Goal: Task Accomplishment & Management: Use online tool/utility

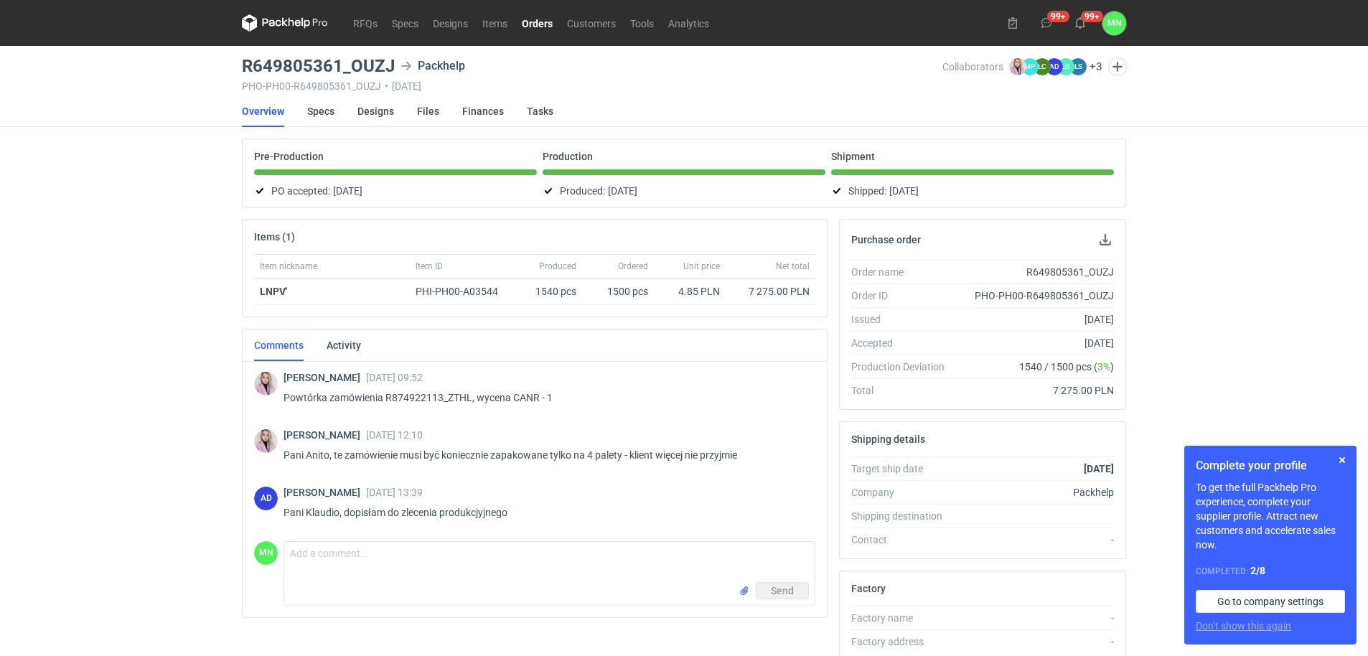
click at [103, 403] on div "RFQs Specs Designs Items Orders Customers Tools Analytics 99+ 99+ MN [PERSON_NA…" at bounding box center [684, 328] width 1368 height 656
click at [365, 19] on link "RFQs" at bounding box center [365, 22] width 39 height 17
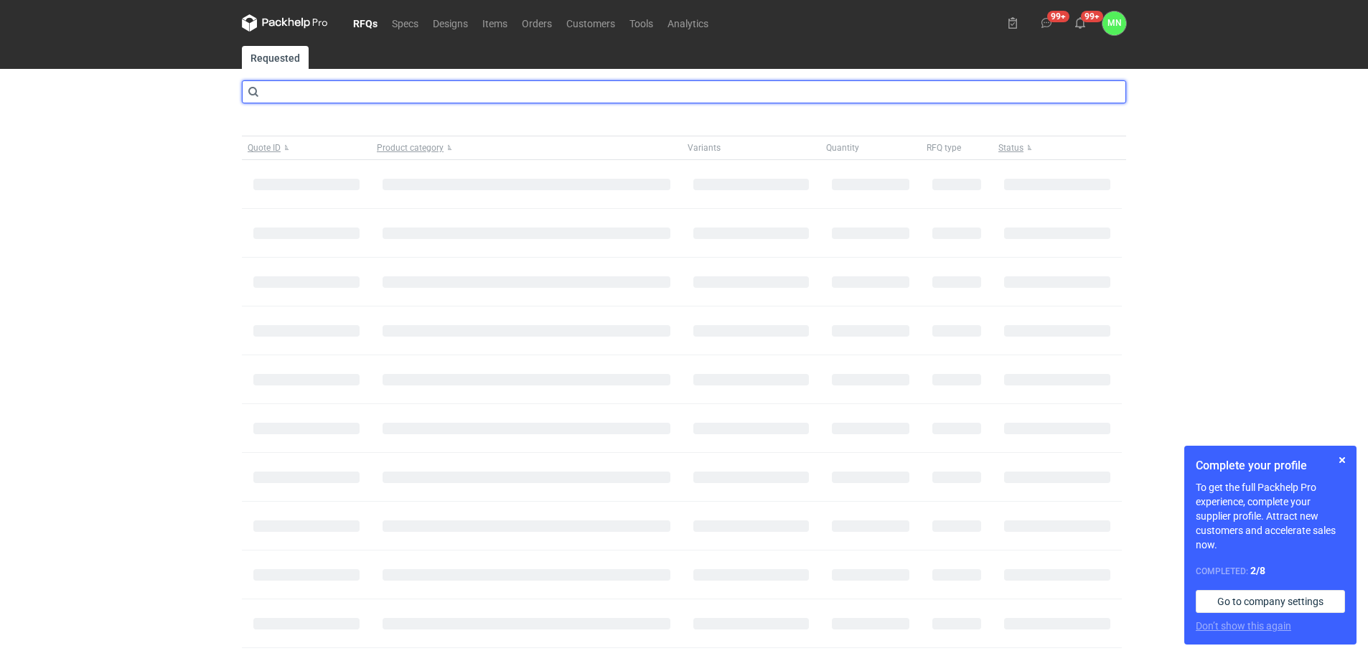
click at [285, 100] on input "text" at bounding box center [684, 91] width 884 height 23
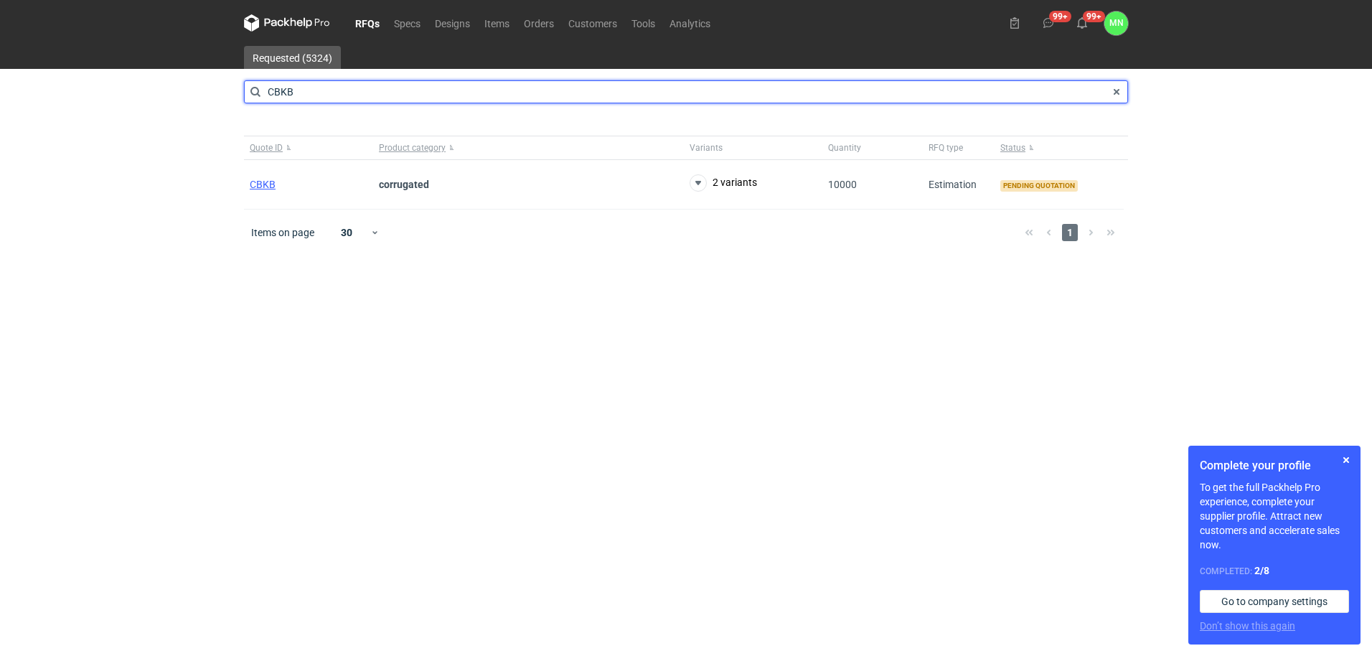
type input "CBKB"
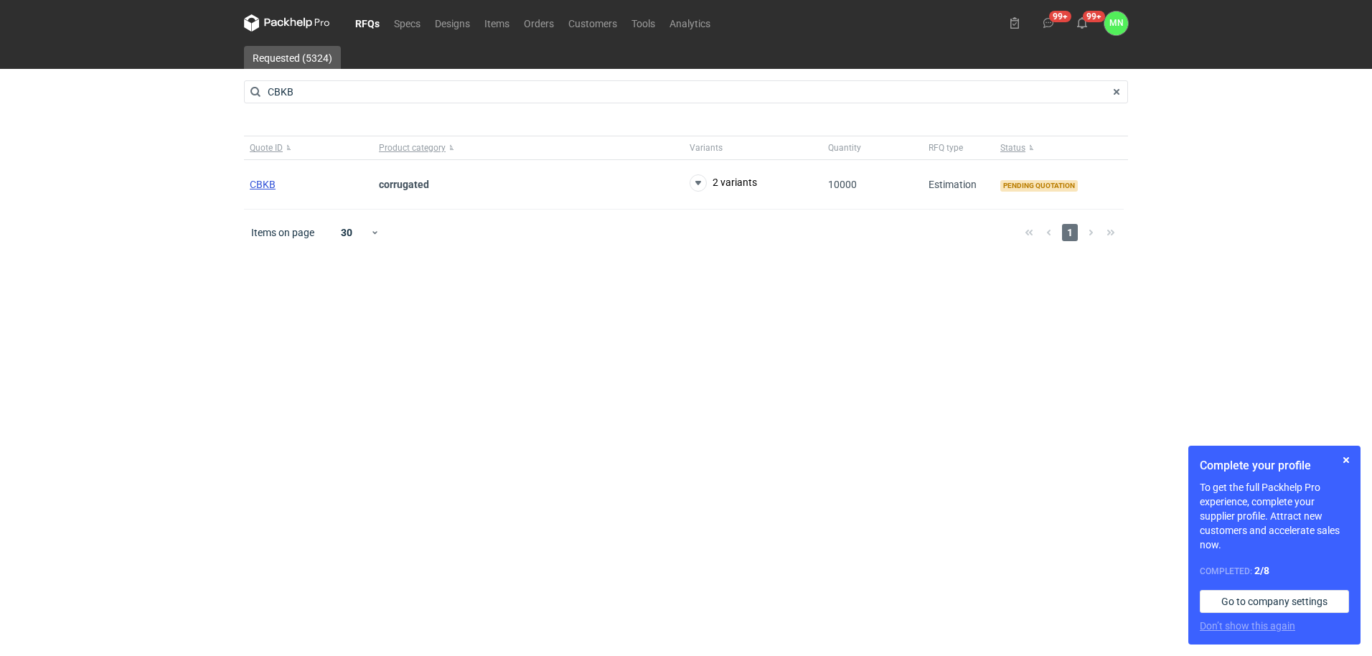
click at [250, 182] on span "CBKB" at bounding box center [263, 184] width 26 height 11
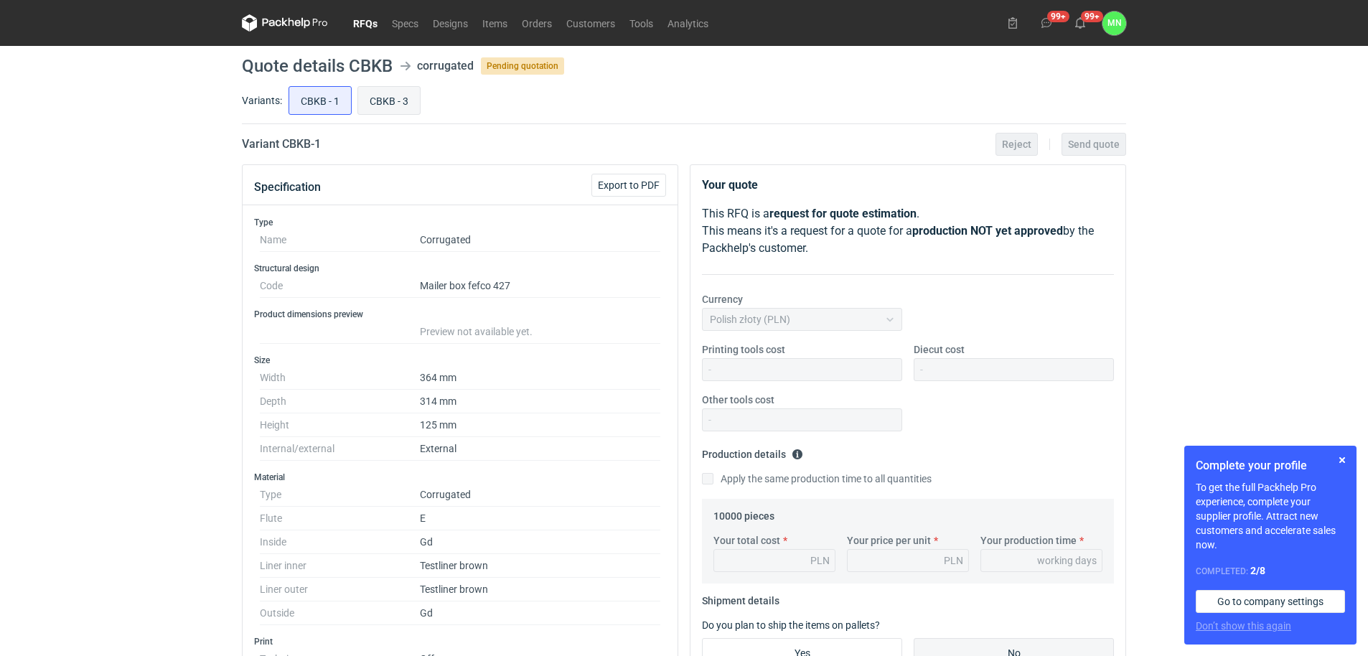
click at [390, 93] on input "CBKB - 3" at bounding box center [389, 100] width 62 height 27
radio input "true"
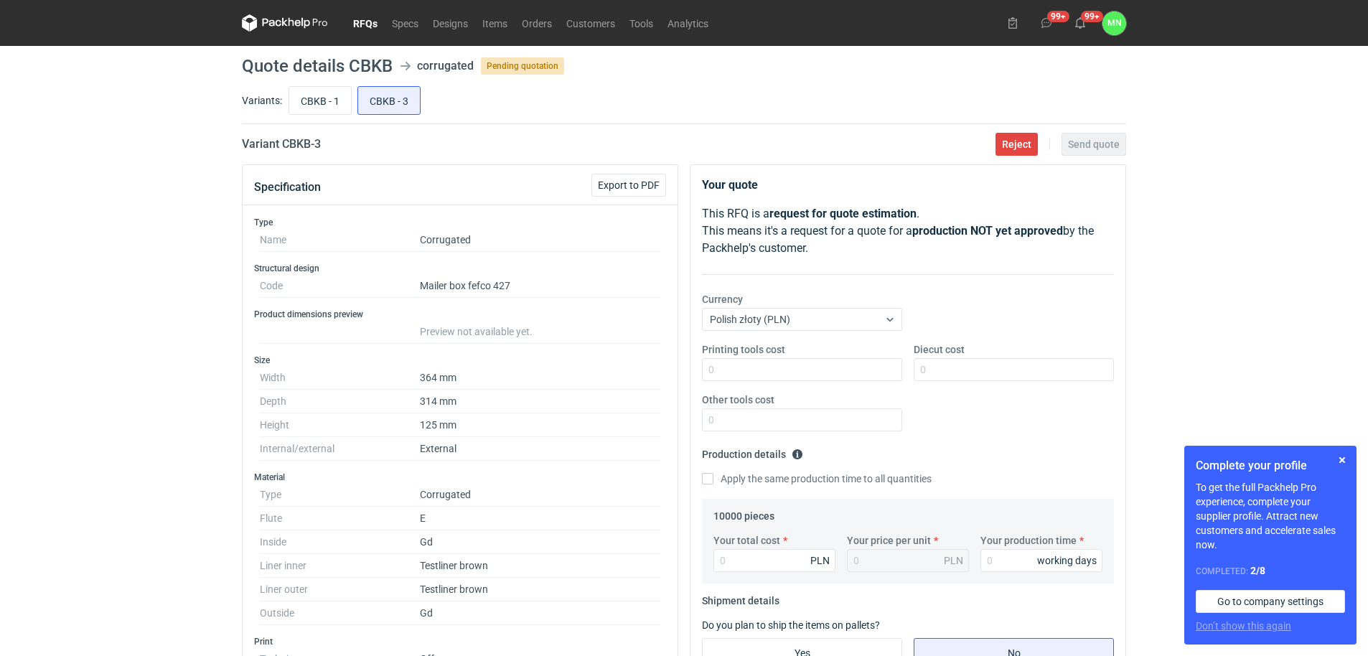
click at [363, 20] on link "RFQs" at bounding box center [365, 22] width 39 height 17
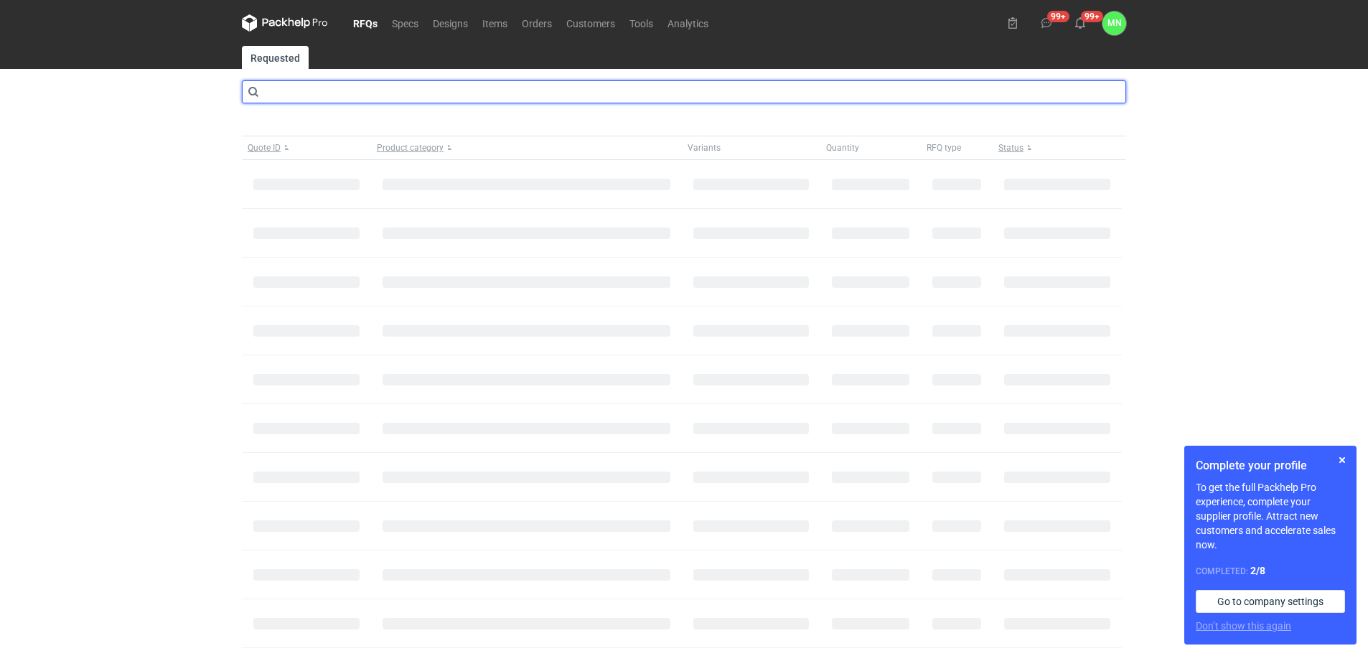
click at [400, 86] on input "text" at bounding box center [684, 91] width 884 height 23
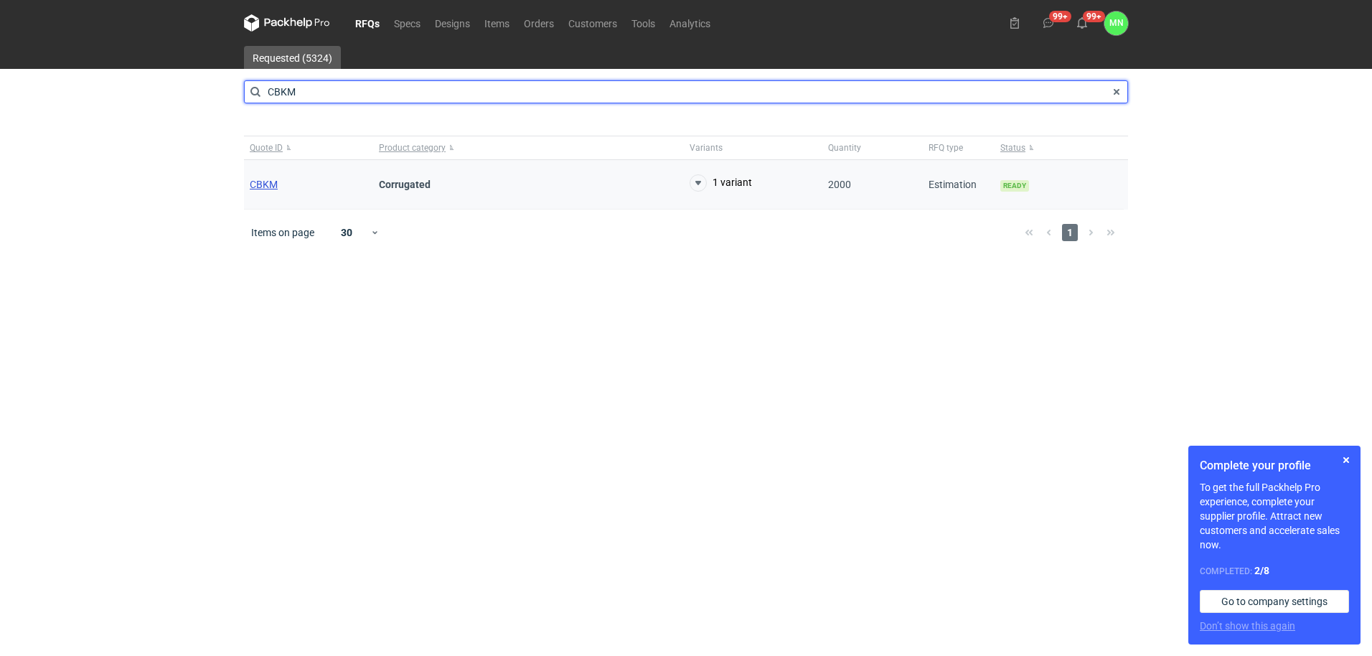
type input "CBKM"
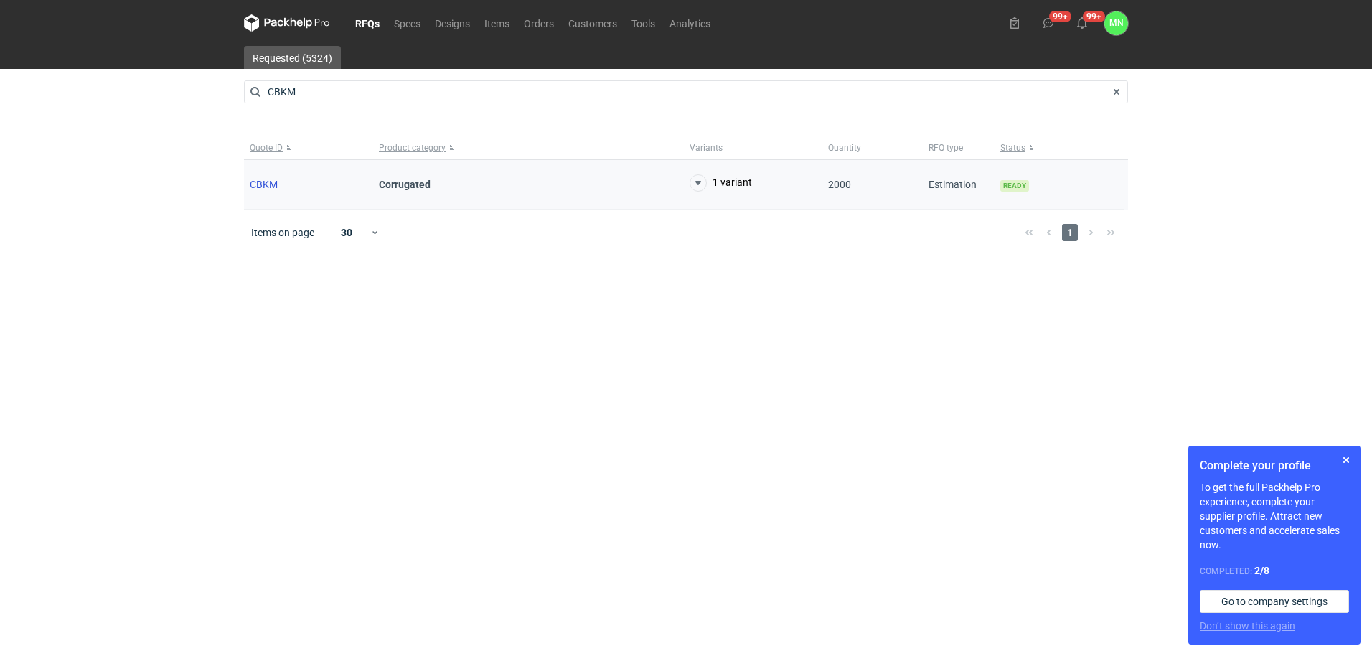
click at [253, 184] on span "CBKM" at bounding box center [264, 184] width 28 height 11
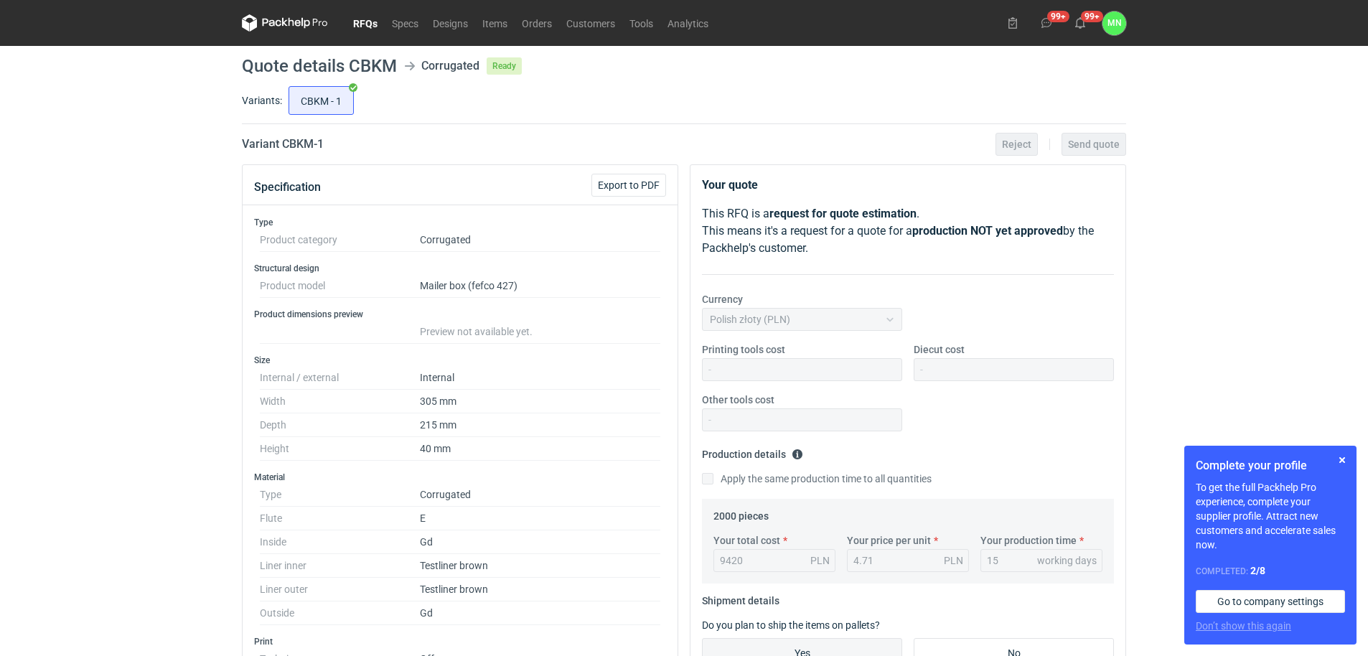
click at [297, 141] on h2 "Variant CBKM - 1" at bounding box center [283, 144] width 82 height 17
copy h2 "CBKM"
click at [368, 14] on link "RFQs" at bounding box center [365, 22] width 39 height 17
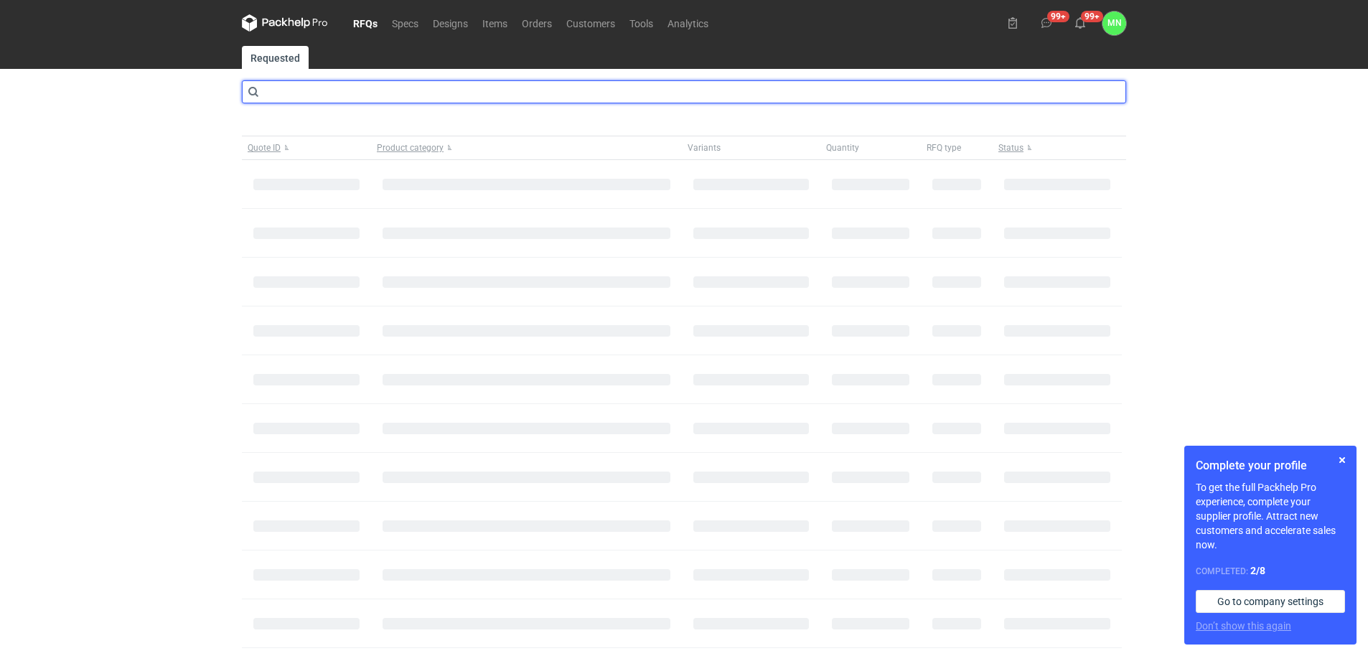
click at [354, 93] on input "text" at bounding box center [684, 91] width 884 height 23
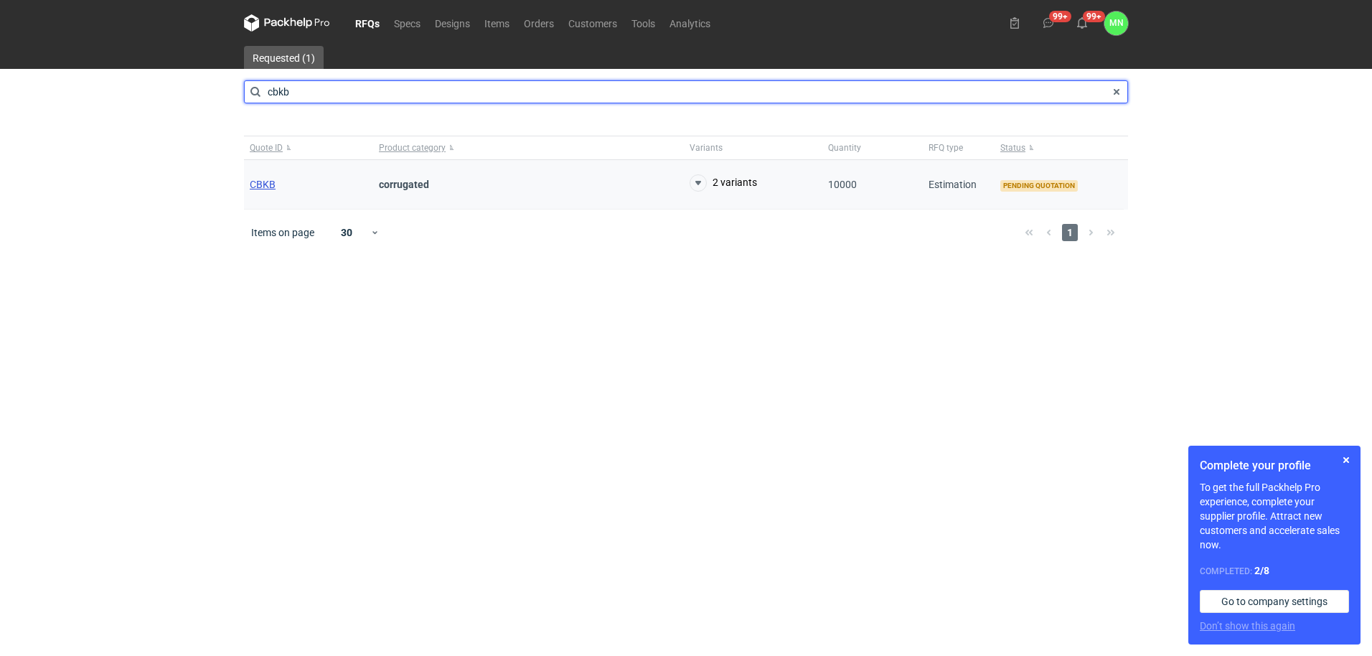
type input "cbkb"
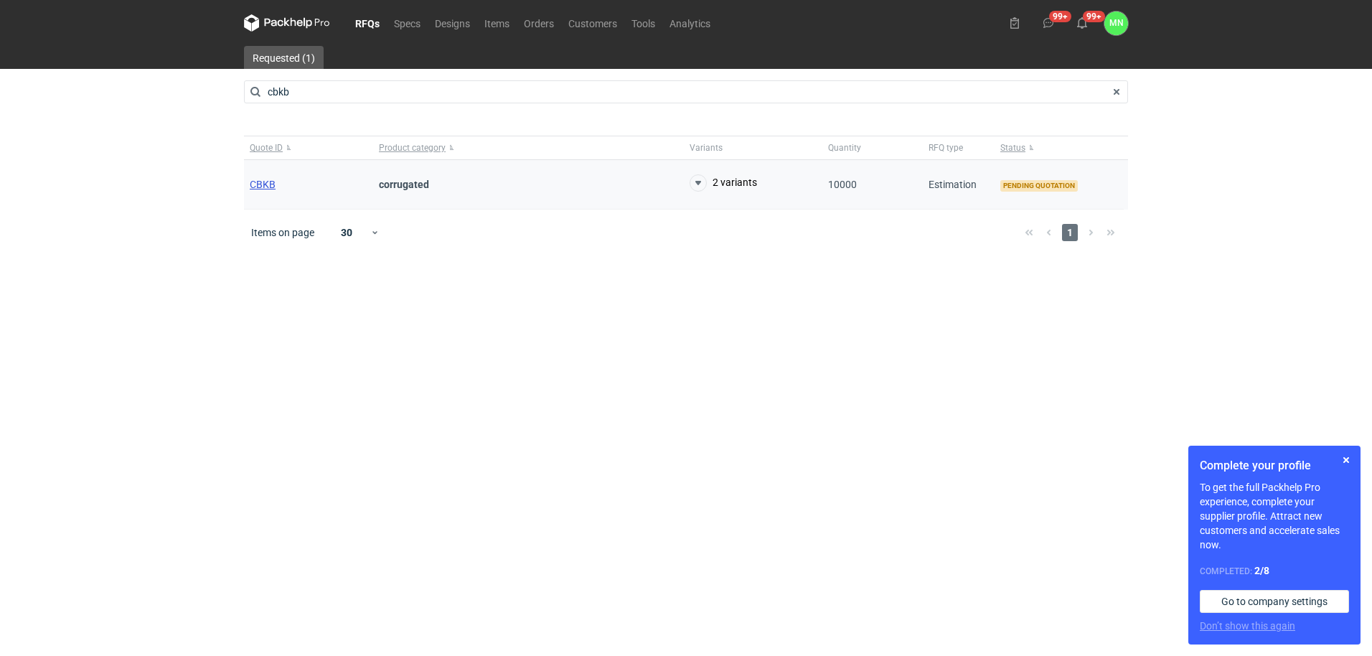
click at [261, 179] on span "CBKB" at bounding box center [263, 184] width 26 height 11
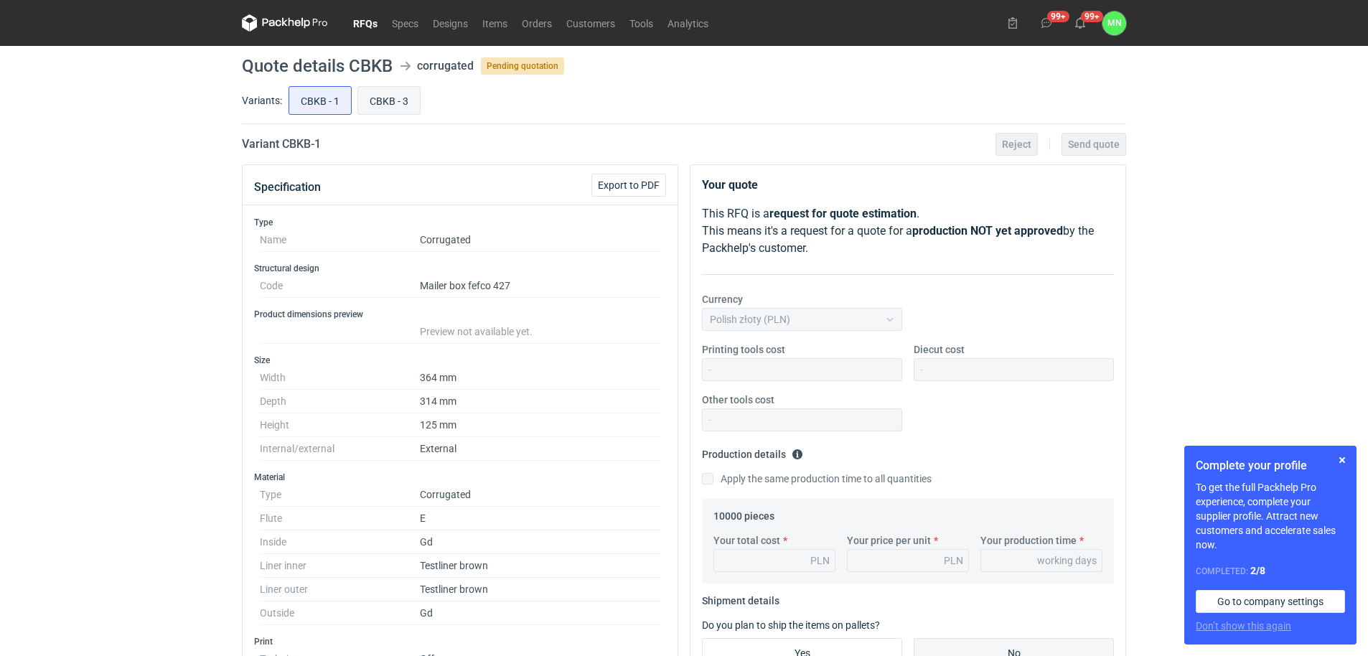
click at [387, 91] on input "CBKB - 3" at bounding box center [389, 100] width 62 height 27
radio input "true"
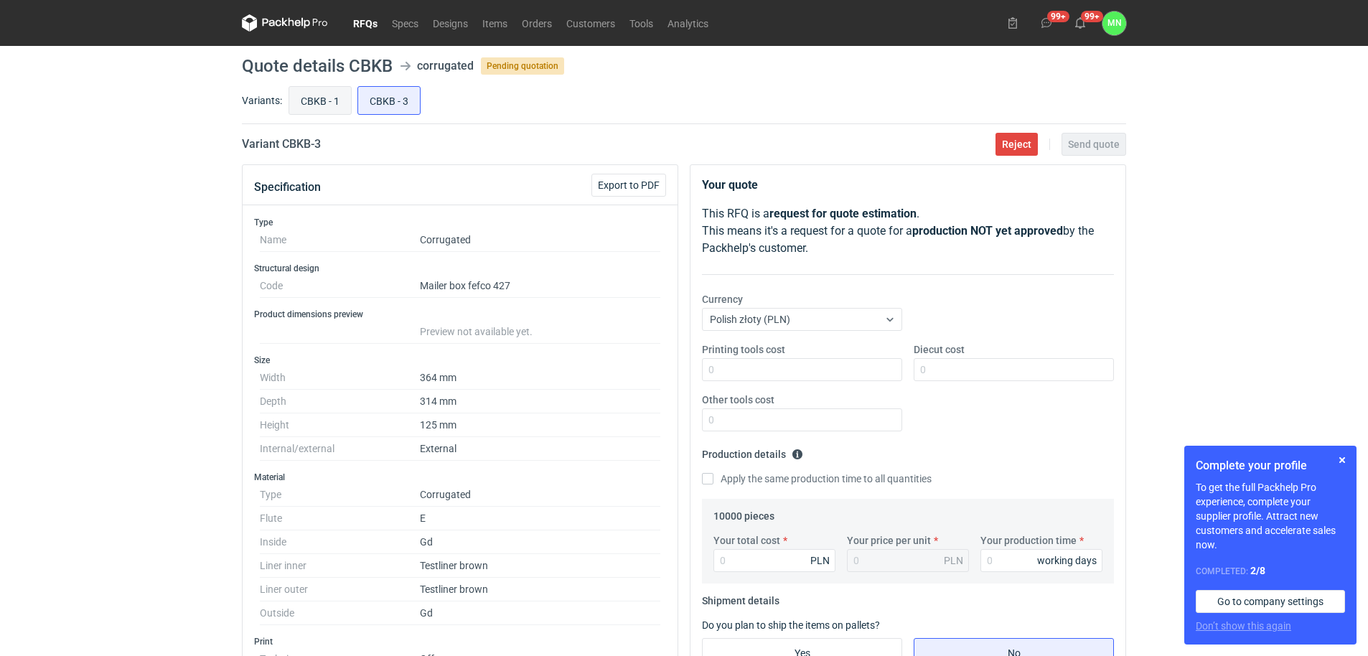
click at [319, 90] on input "CBKB - 1" at bounding box center [320, 100] width 62 height 27
radio input "true"
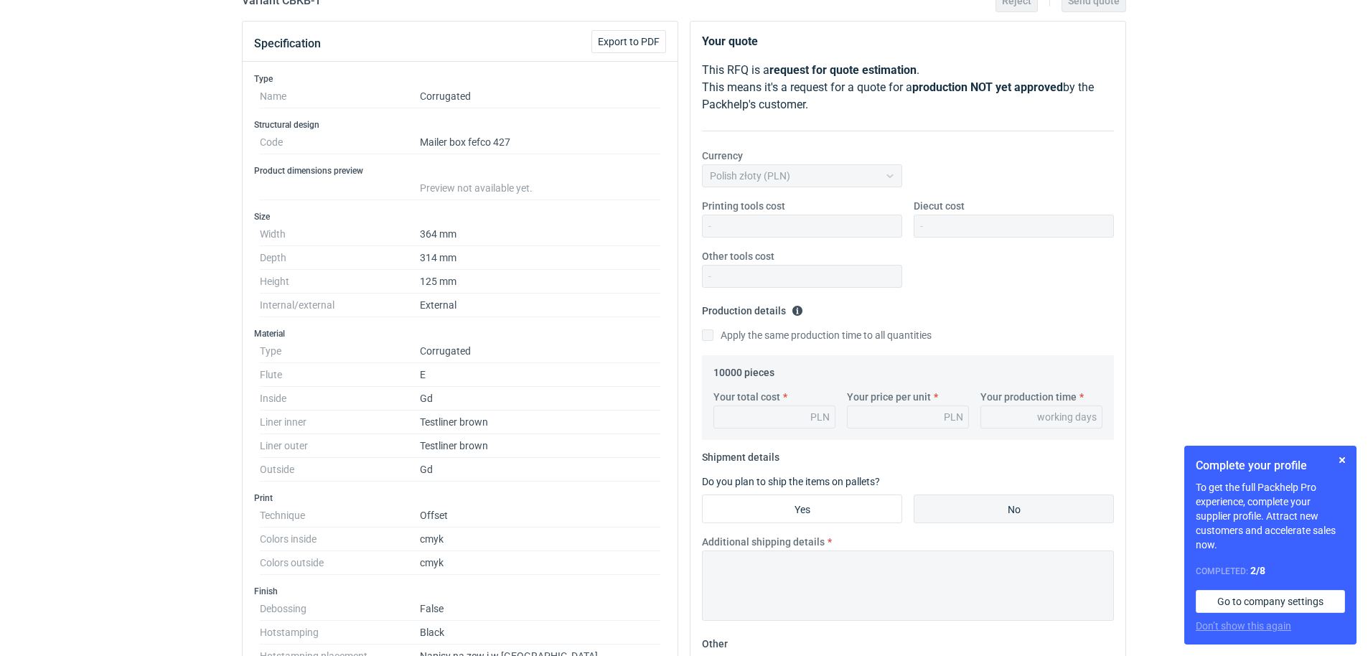
scroll to position [90, 0]
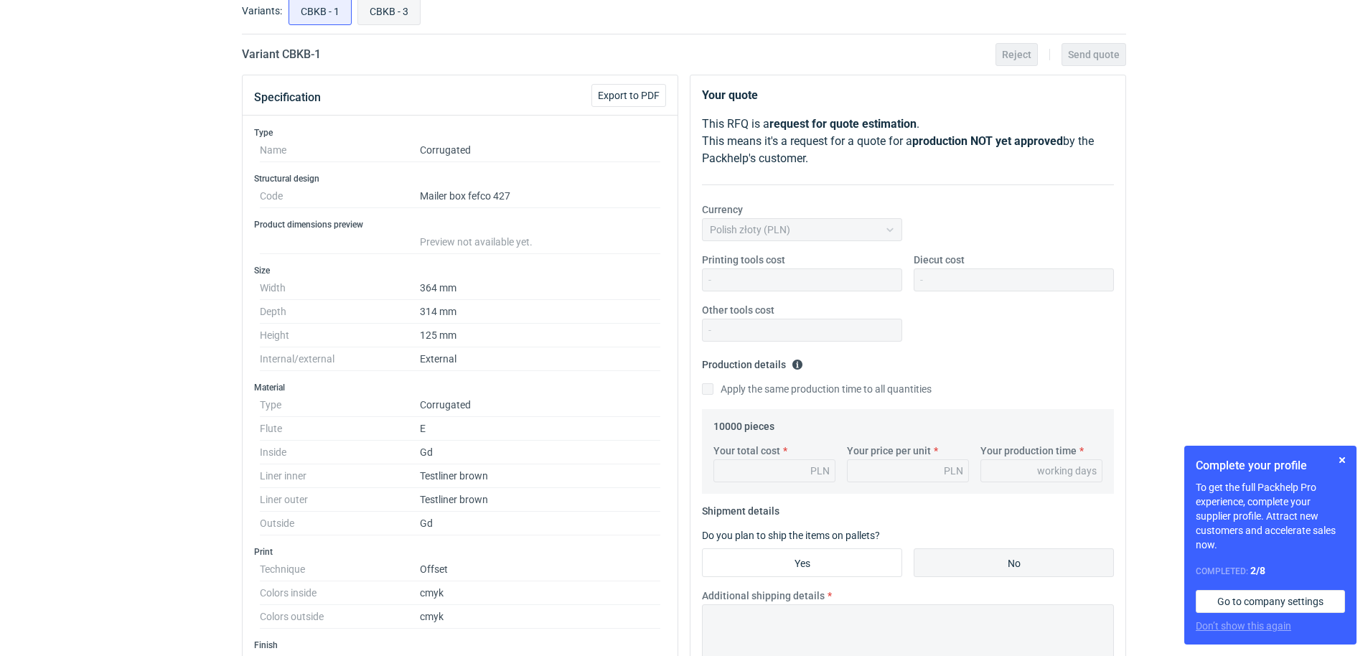
click at [394, 17] on input "CBKB - 3" at bounding box center [389, 10] width 62 height 27
radio input "true"
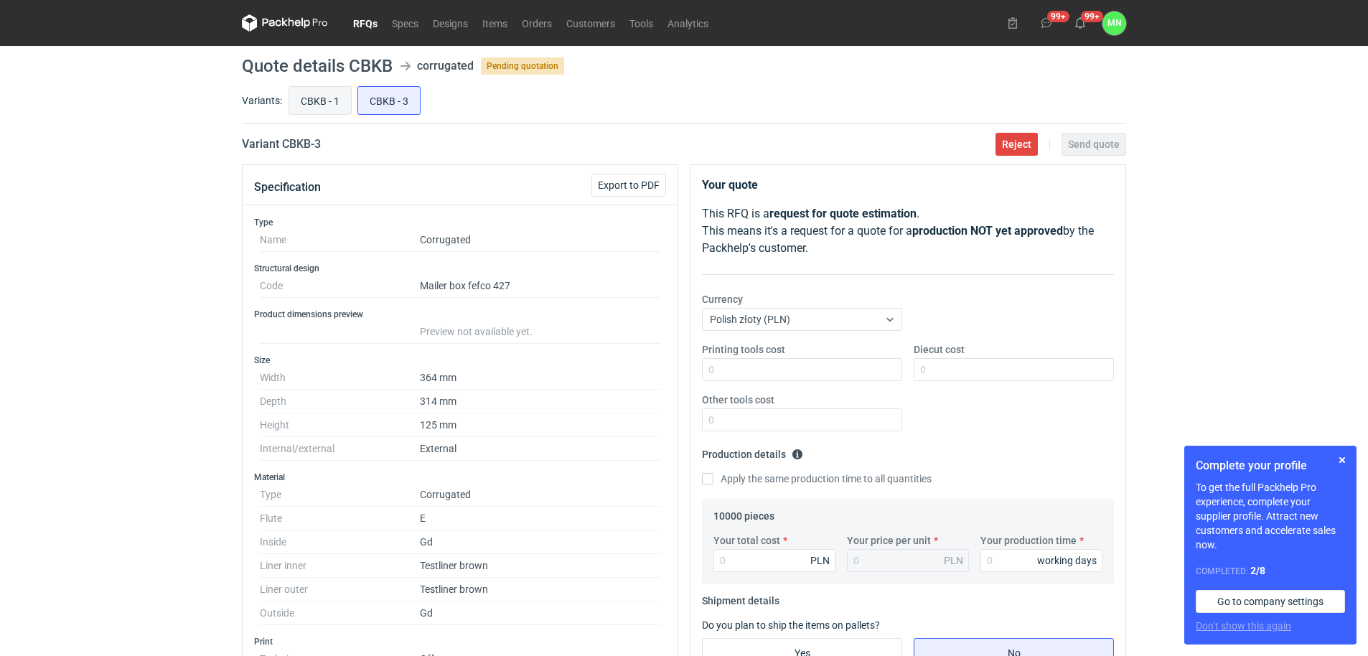
click at [306, 102] on input "CBKB - 1" at bounding box center [320, 100] width 62 height 27
radio input "true"
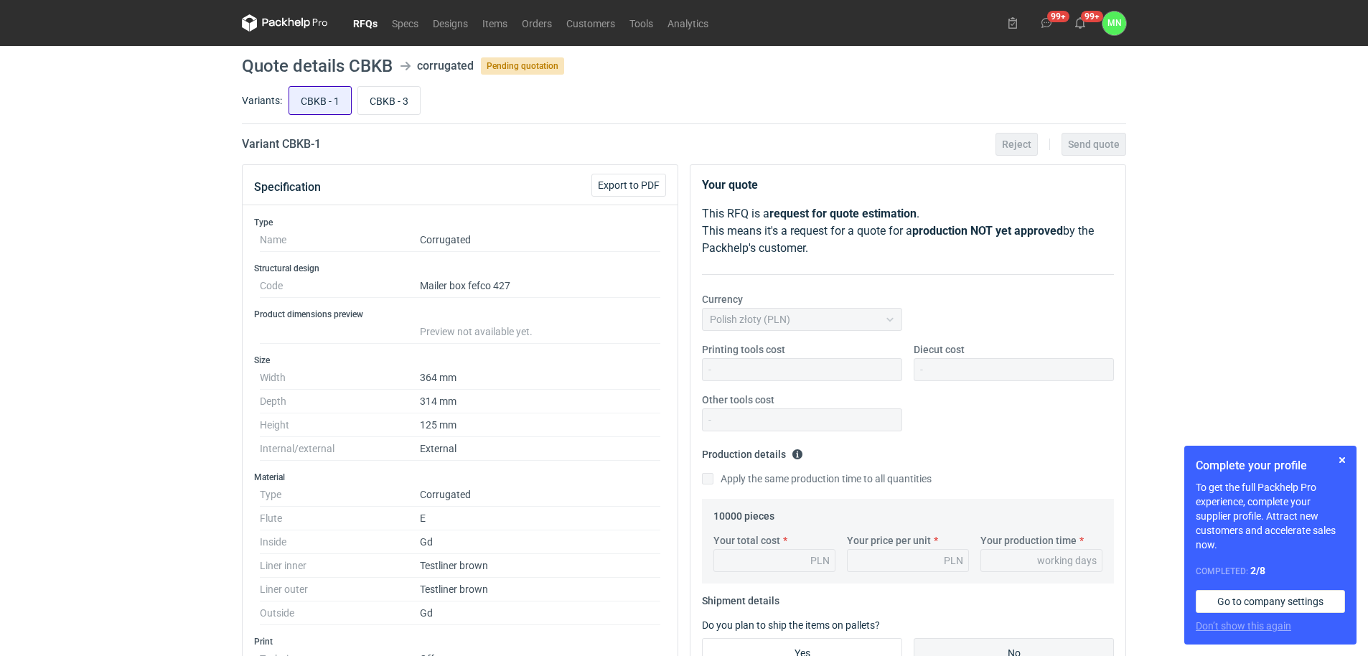
click at [327, 103] on input "CBKB - 1" at bounding box center [320, 100] width 62 height 27
click at [379, 93] on input "CBKB - 3" at bounding box center [389, 100] width 62 height 27
radio input "true"
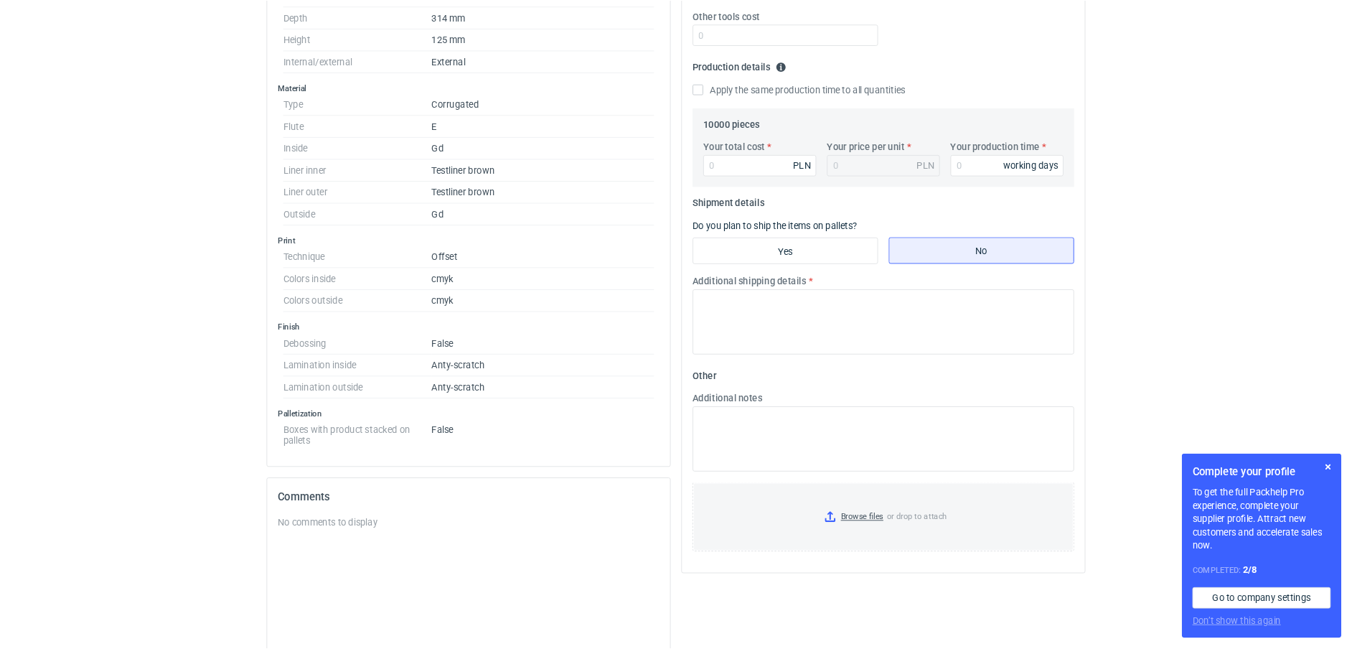
scroll to position [383, 0]
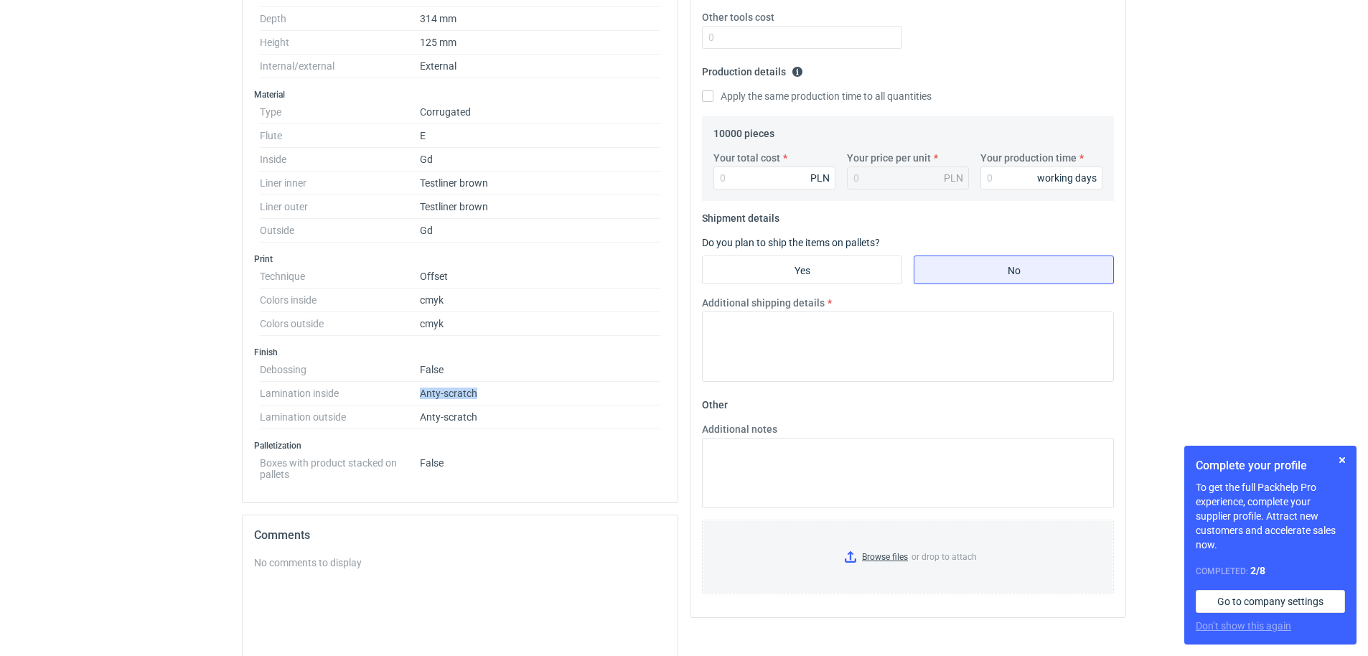
drag, startPoint x: 483, startPoint y: 396, endPoint x: 418, endPoint y: 393, distance: 64.7
click at [418, 393] on dl "Debossing False Lamination inside Anty-scratch Lamination outside Anty-scratch" at bounding box center [460, 393] width 400 height 71
copy dl "Anty-scratch"
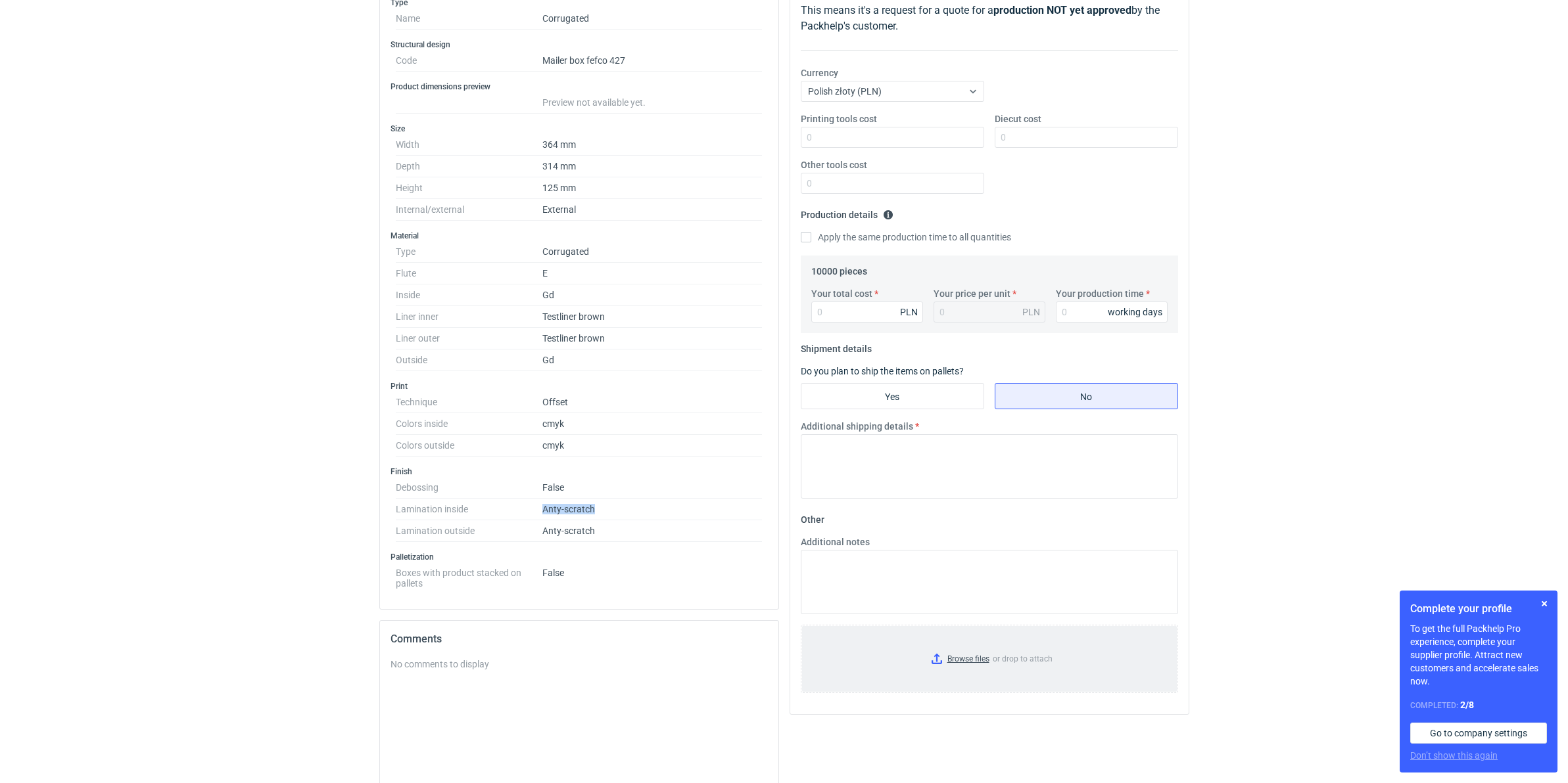
scroll to position [185, 0]
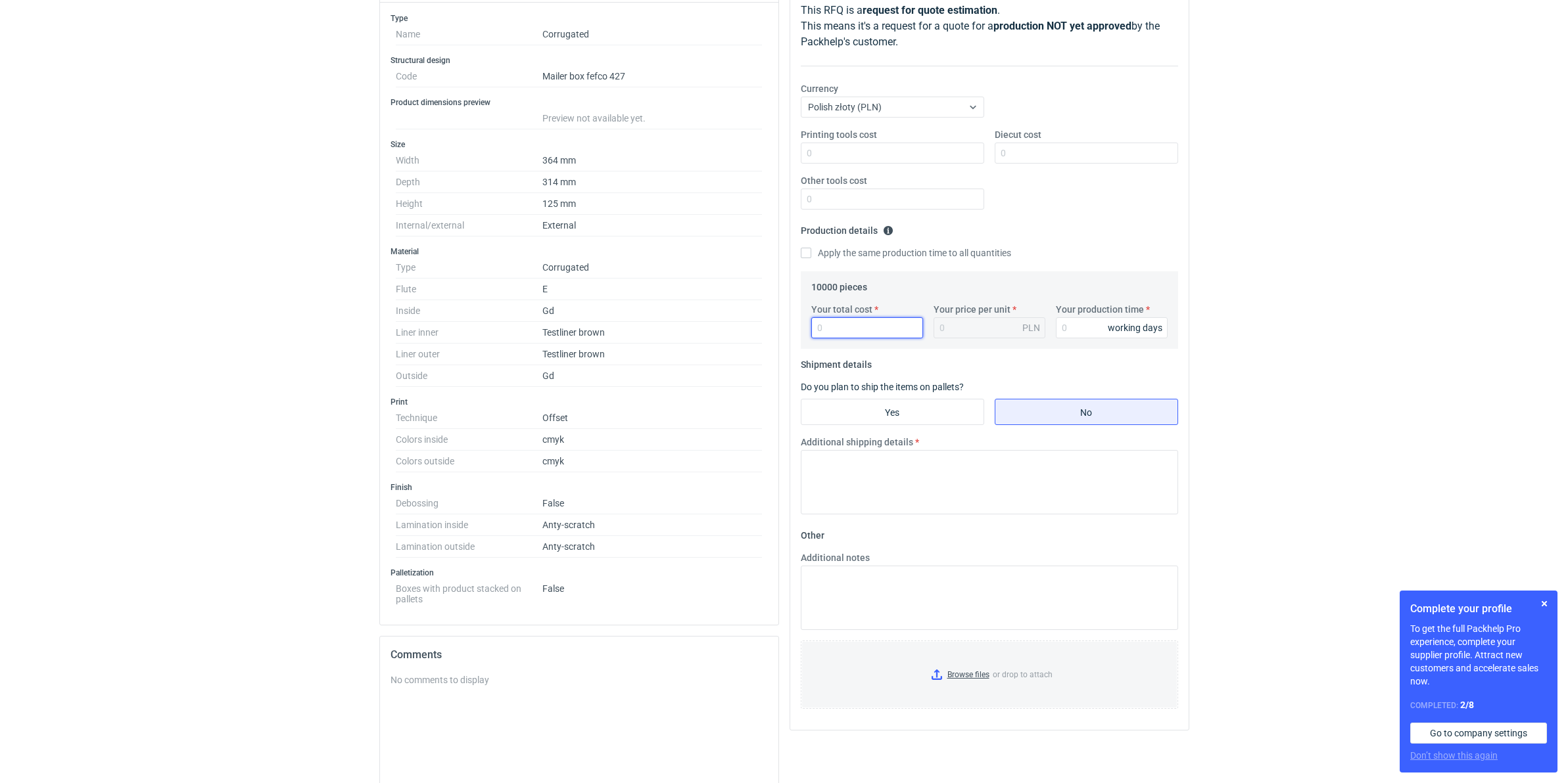
click at [855, 325] on input "Your total cost" at bounding box center [867, 328] width 112 height 21
type input "93200"
type input "9.32"
type input "93200"
click at [1090, 335] on input "Your production time" at bounding box center [1112, 328] width 112 height 21
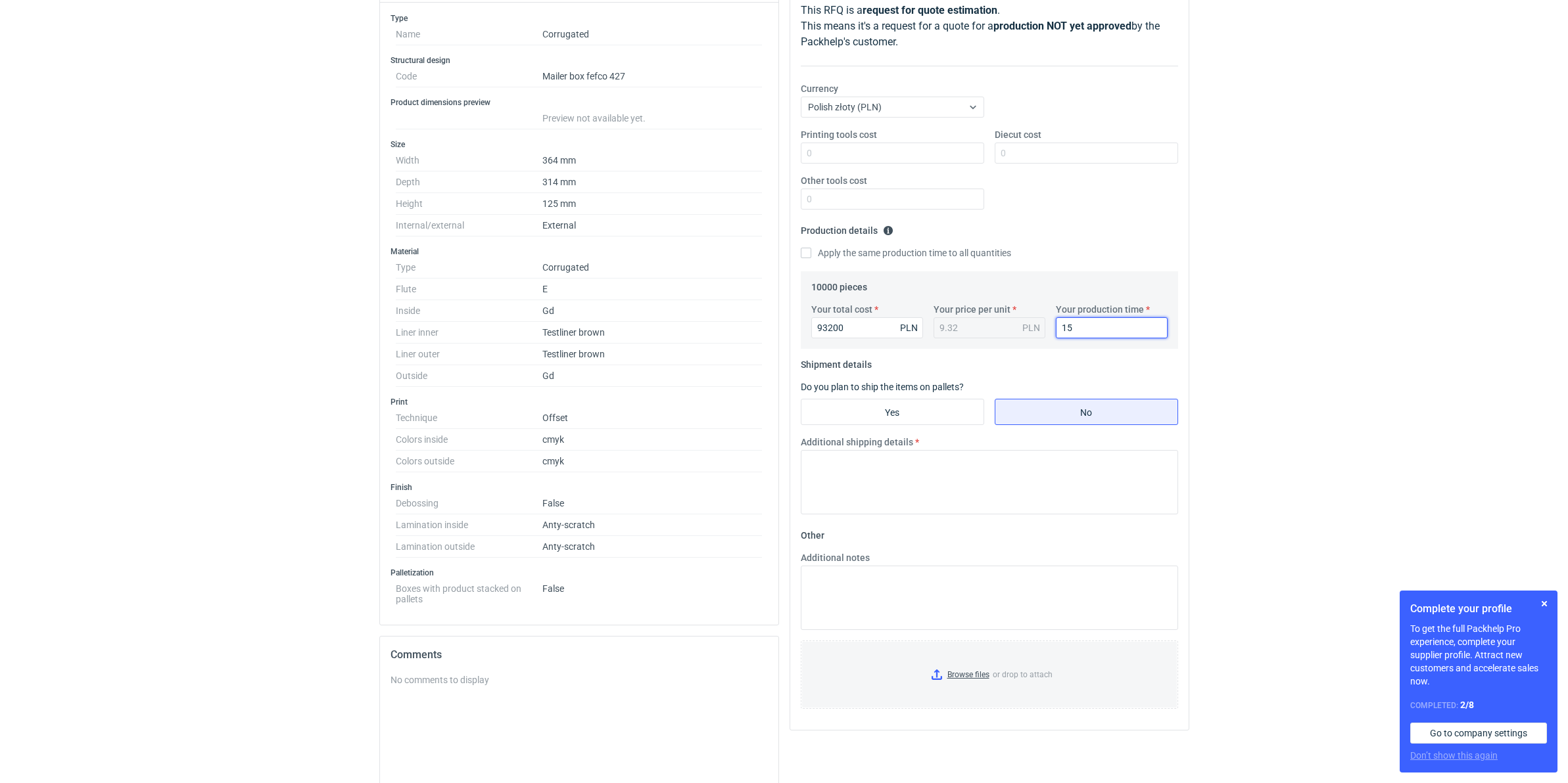
type input "15"
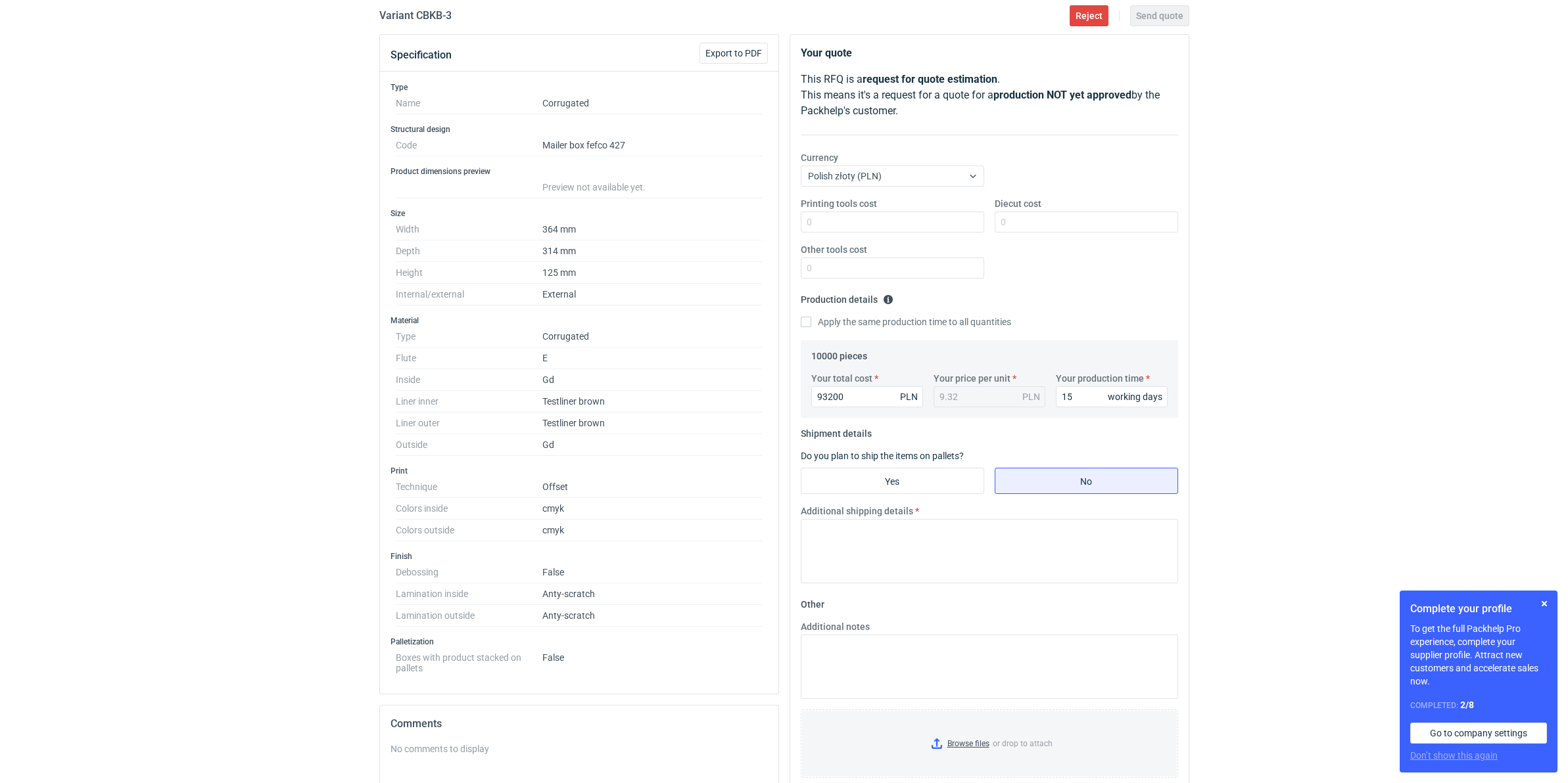
scroll to position [350, 0]
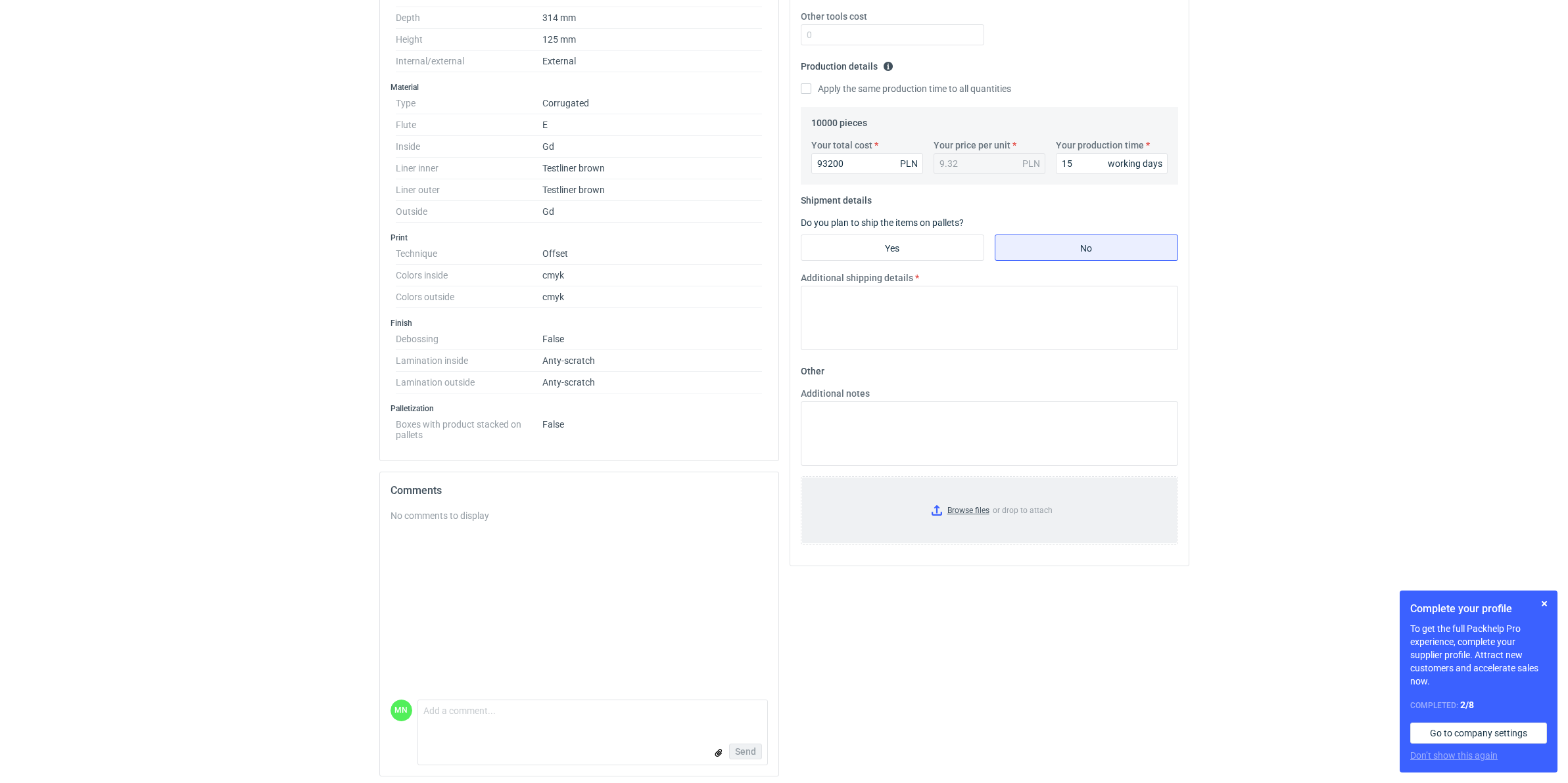
click at [956, 509] on input "Browse files or drop to attach" at bounding box center [989, 511] width 375 height 66
click at [928, 236] on input "Yes" at bounding box center [892, 247] width 182 height 25
radio input "true"
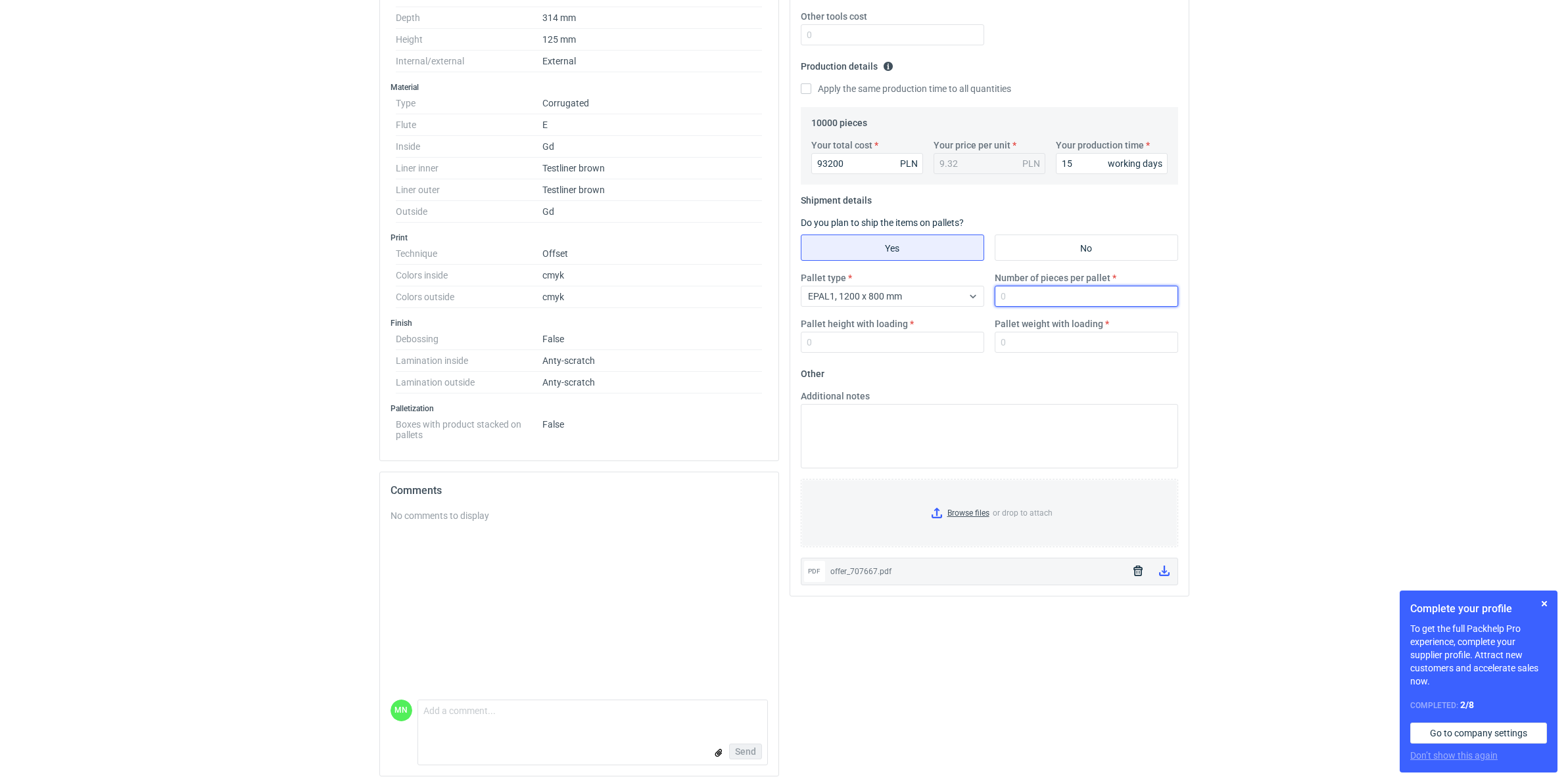
click at [1049, 296] on input "Number of pieces per pallet" at bounding box center [1086, 296] width 183 height 21
type input "920"
type input "1800"
type input "810"
click at [888, 297] on span "EPAL1, 1200 x 800 mm" at bounding box center [855, 296] width 94 height 10
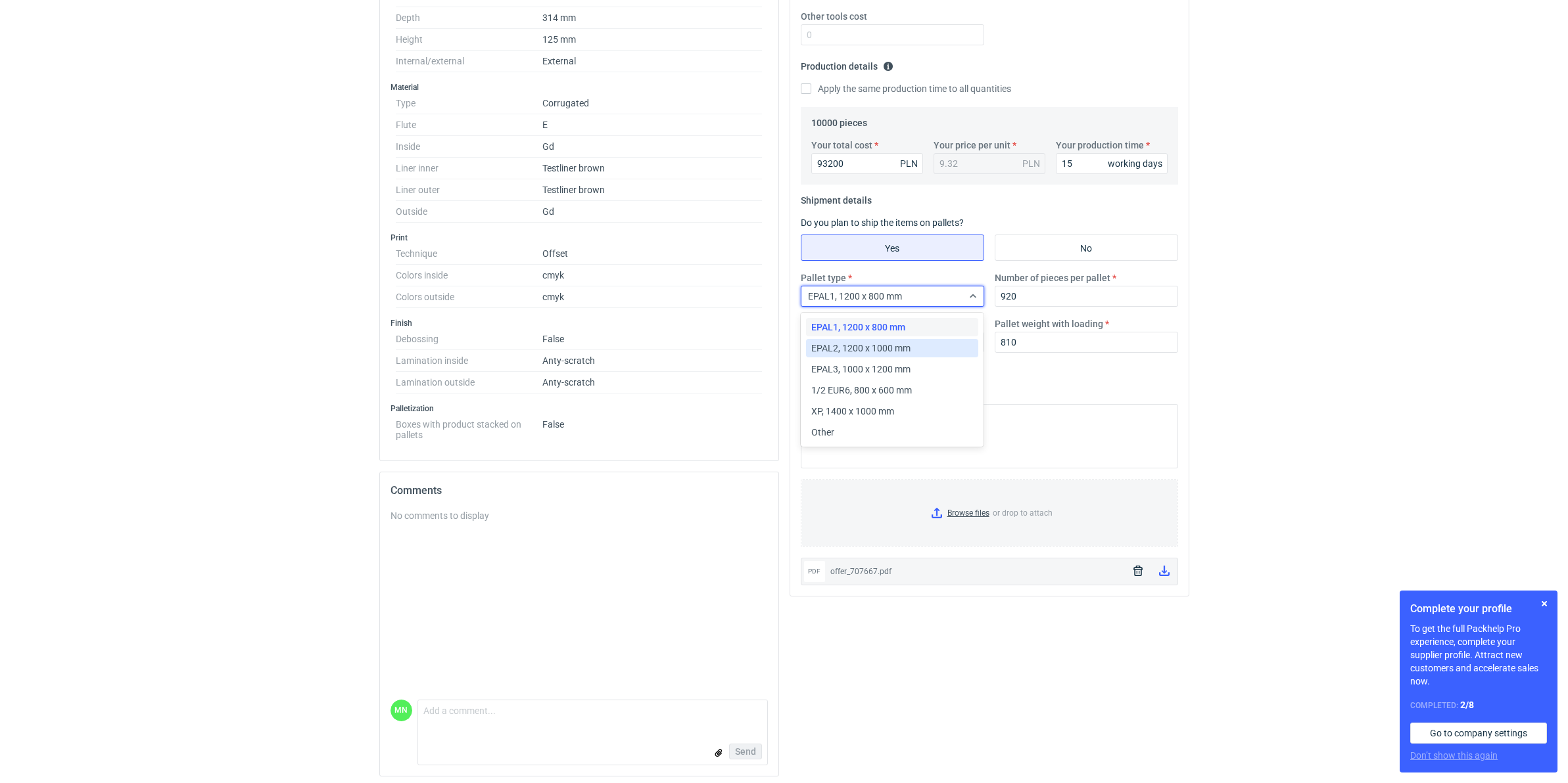
click at [898, 343] on span "EPAL2, 1200 x 1000 mm" at bounding box center [861, 348] width 99 height 13
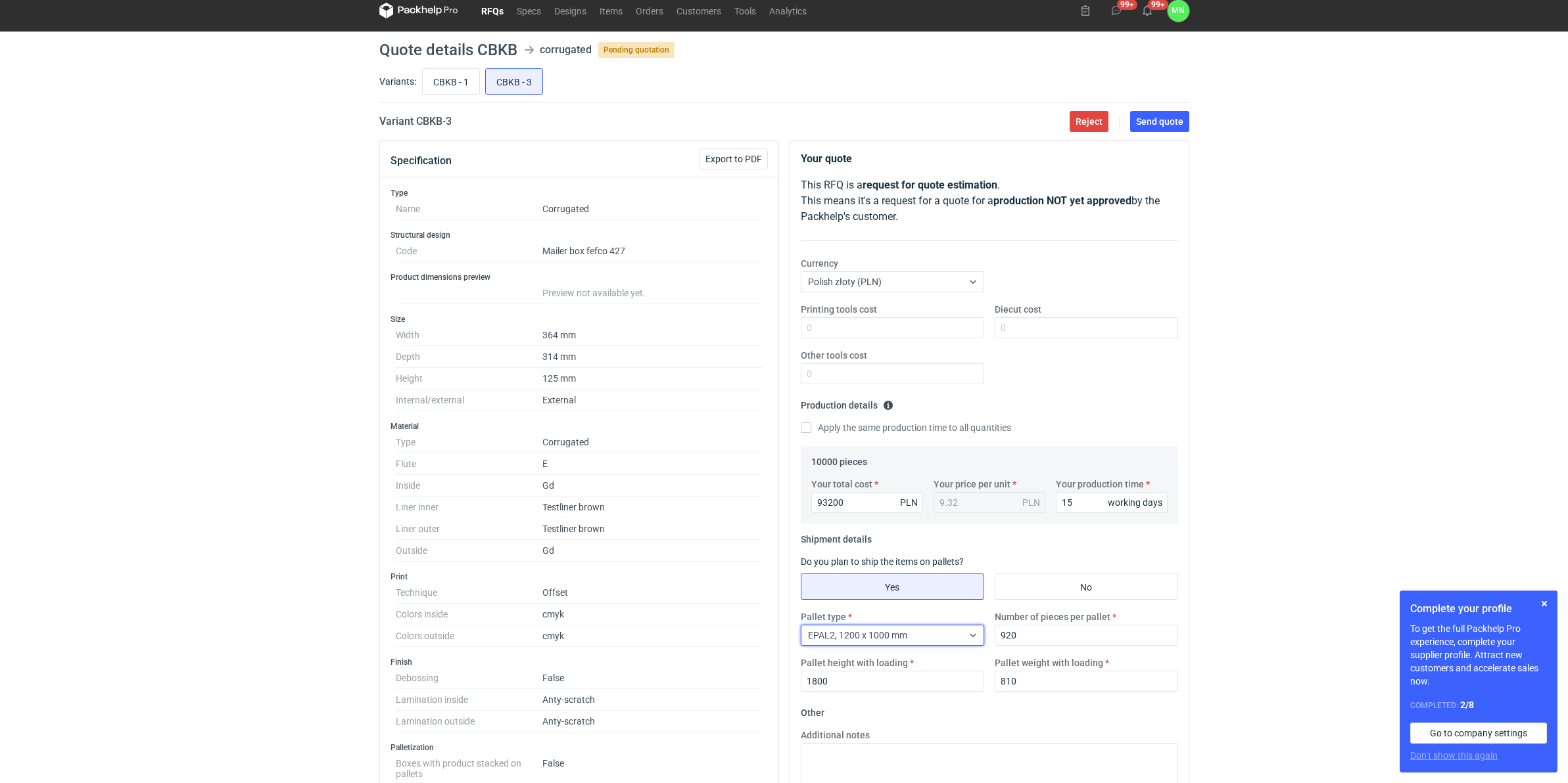
scroll to position [0, 0]
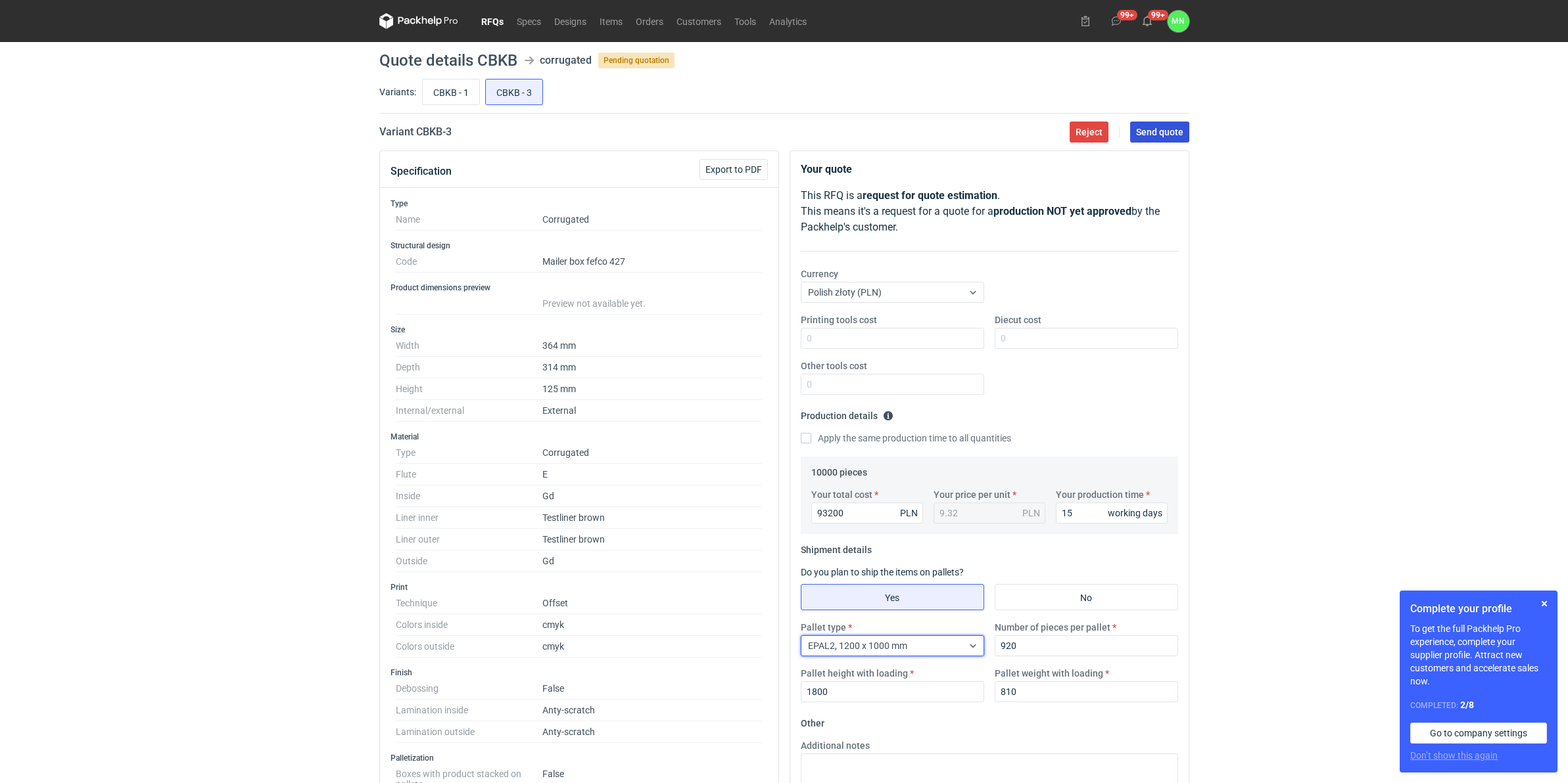
click at [1148, 132] on span "Send quote" at bounding box center [1160, 132] width 48 height 9
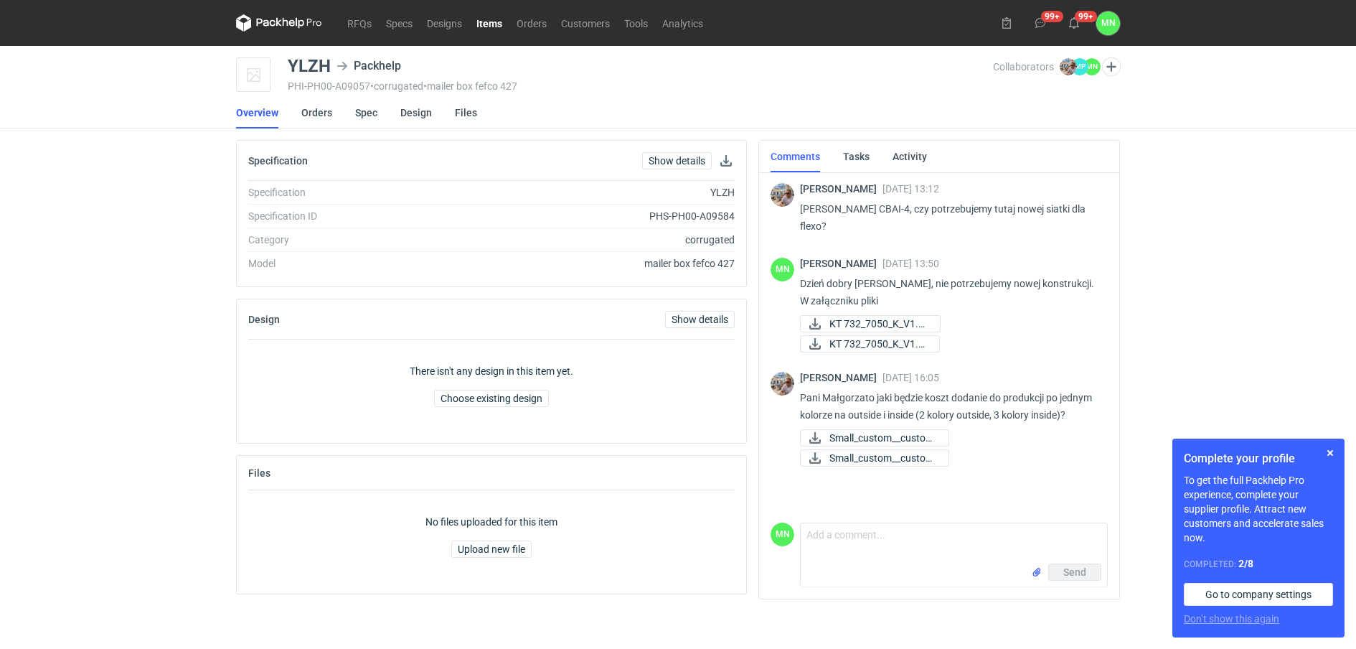
click at [889, 206] on p "Martyna wycena CBAI-4, czy potrzebujemy tutaj nowej siatki dla flexo?" at bounding box center [948, 217] width 296 height 34
copy p "CBAI"
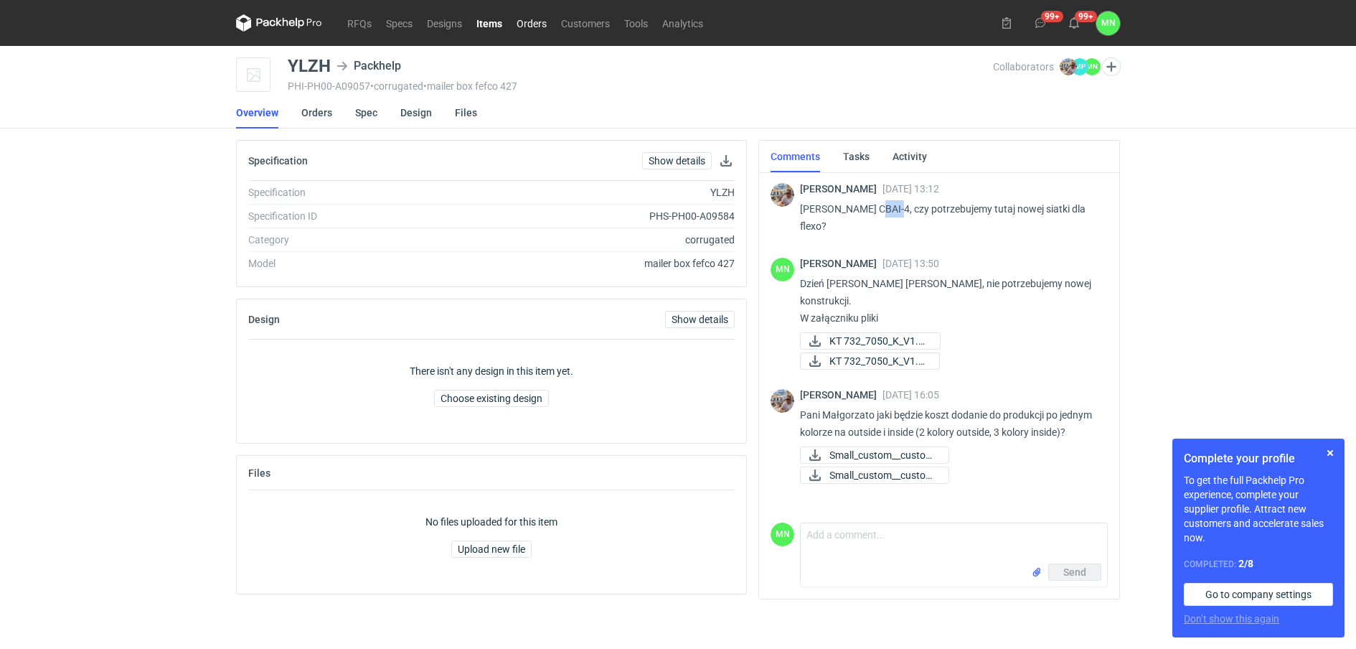
click at [529, 19] on link "Orders" at bounding box center [532, 22] width 44 height 17
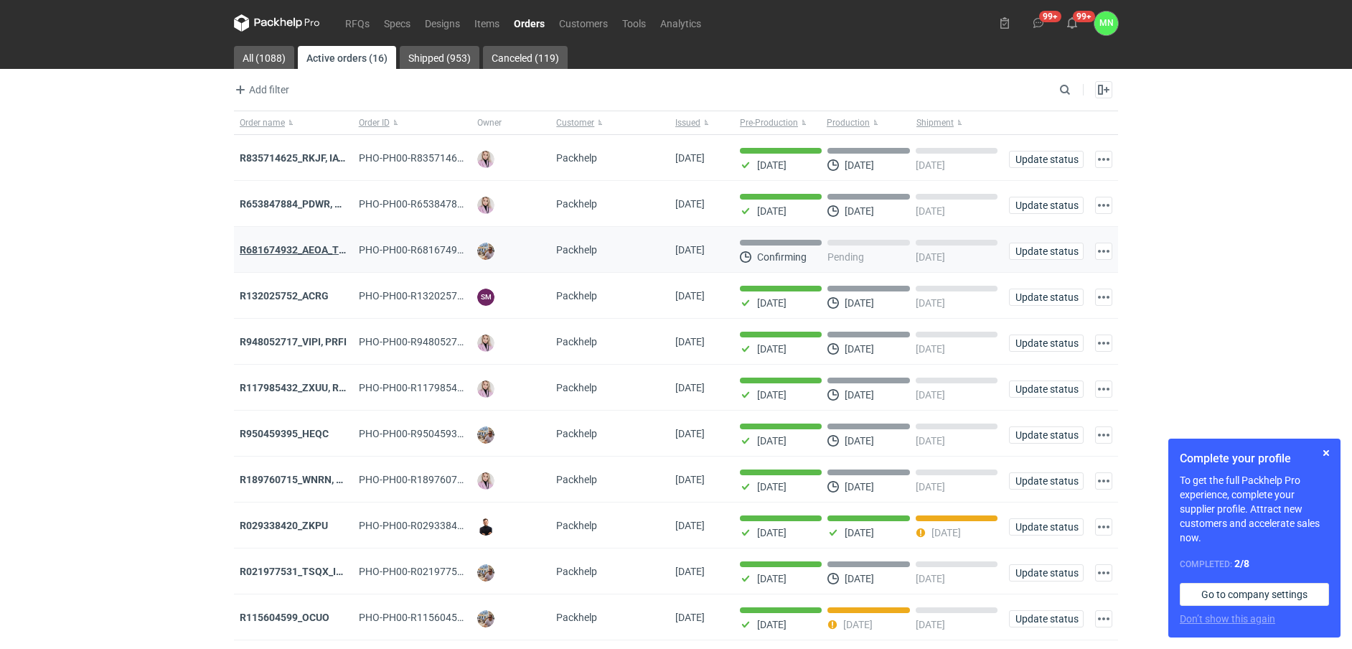
click at [301, 253] on strong "R681674932_AEOA_TIXI_KKTL" at bounding box center [310, 249] width 141 height 11
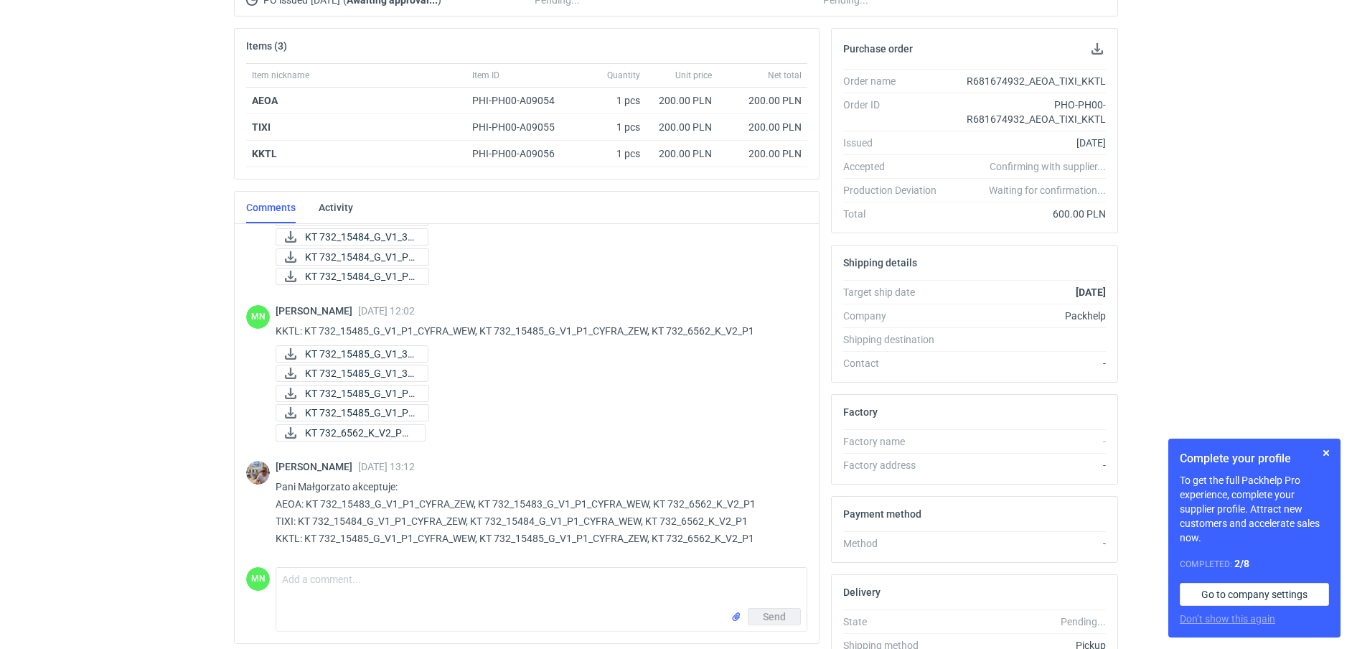
scroll to position [193, 0]
click at [1328, 451] on button "button" at bounding box center [1326, 452] width 17 height 17
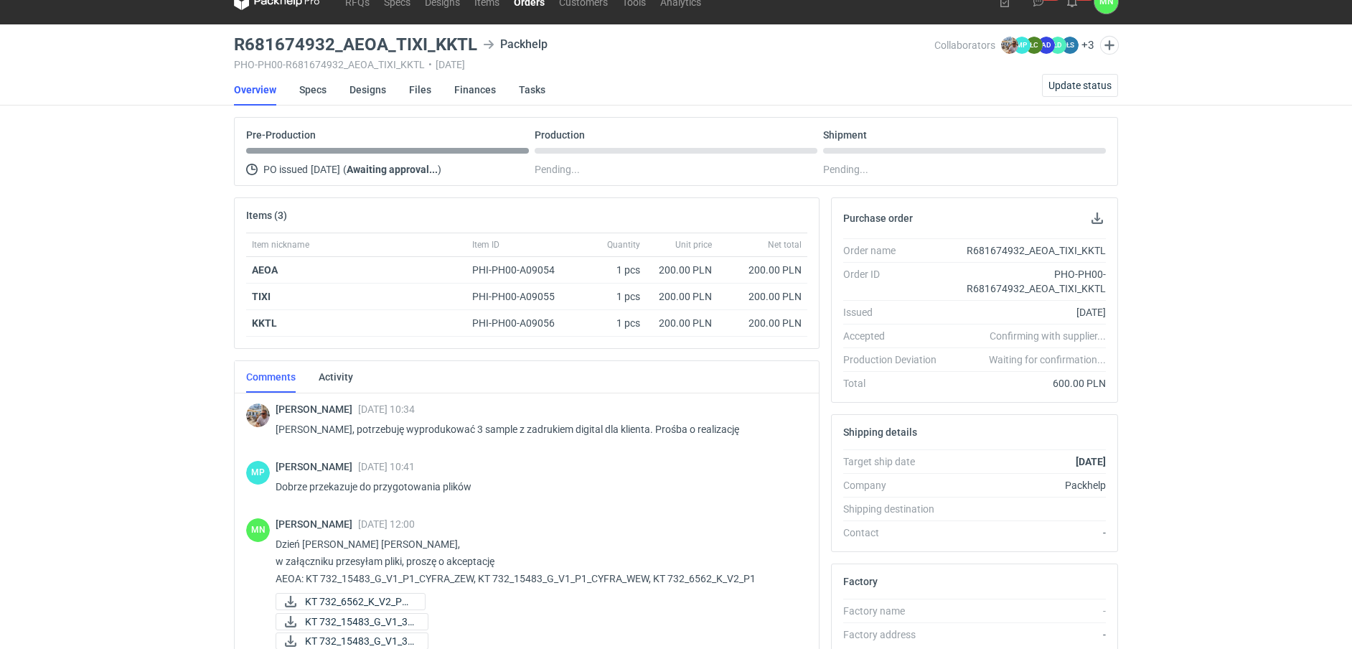
scroll to position [0, 0]
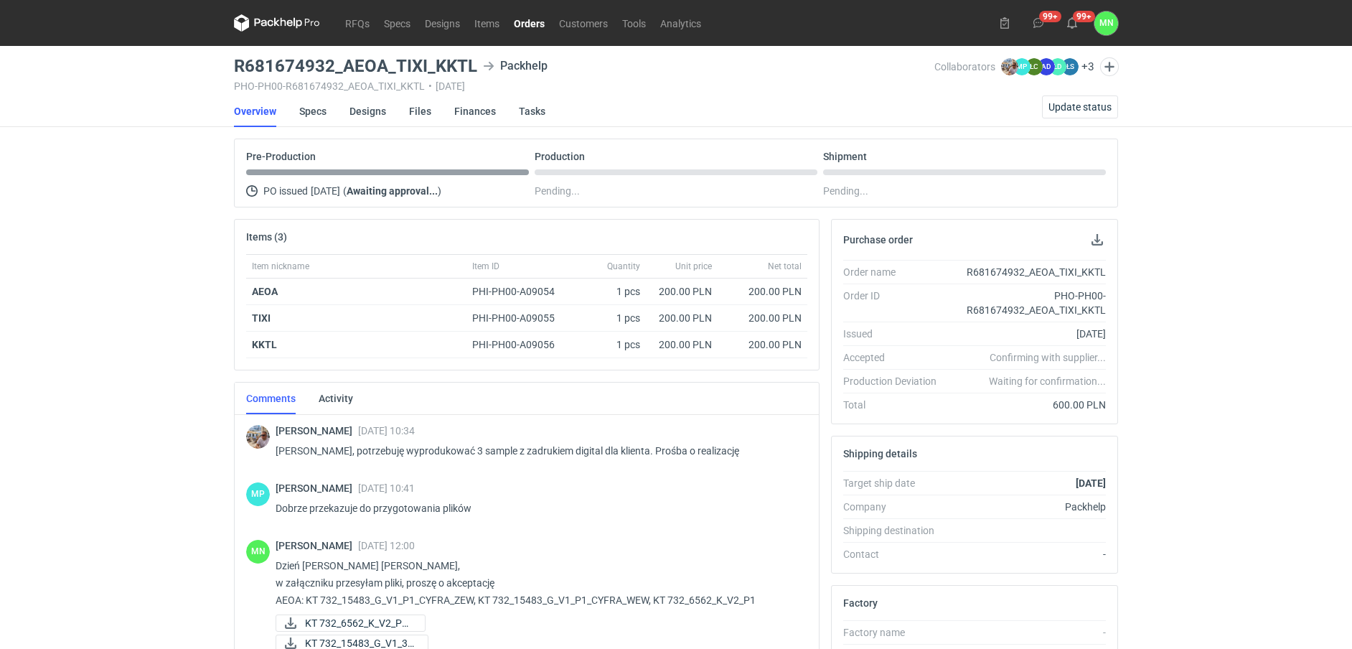
click at [534, 22] on link "Orders" at bounding box center [529, 22] width 45 height 17
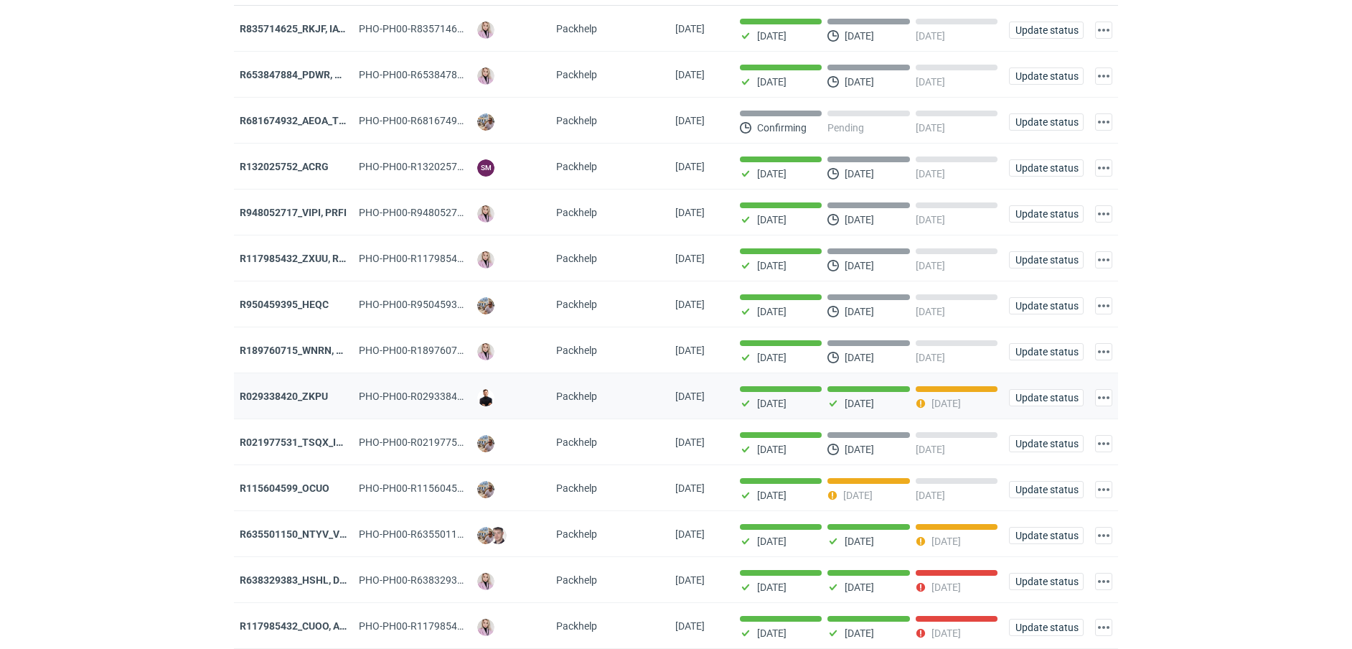
scroll to position [179, 0]
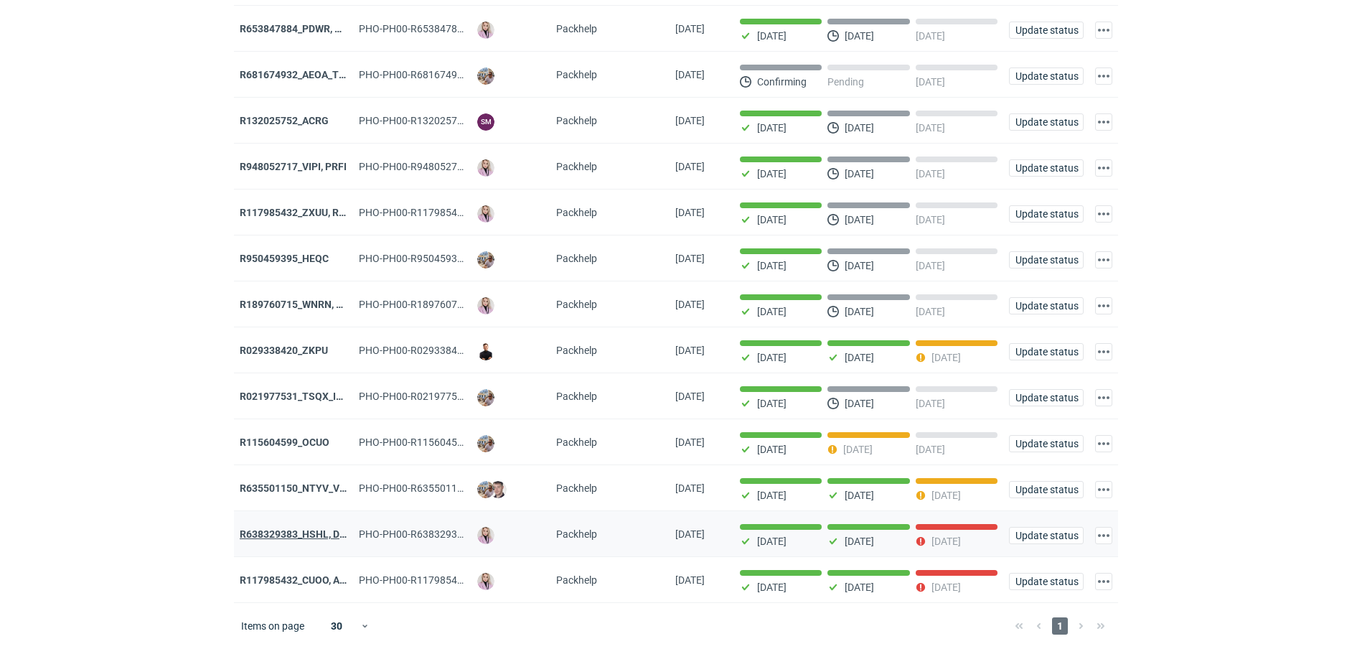
click at [286, 534] on strong "R638329383_HSHL, DETO" at bounding box center [299, 533] width 119 height 11
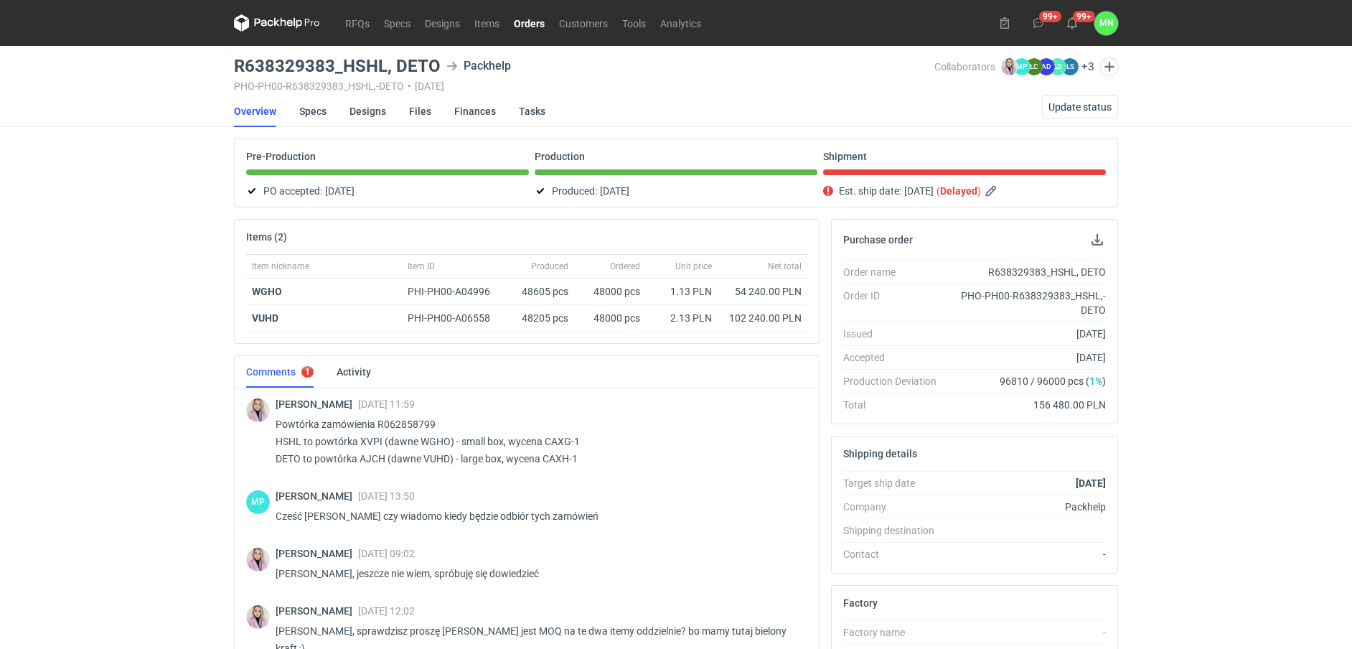
click at [528, 19] on link "Orders" at bounding box center [529, 22] width 45 height 17
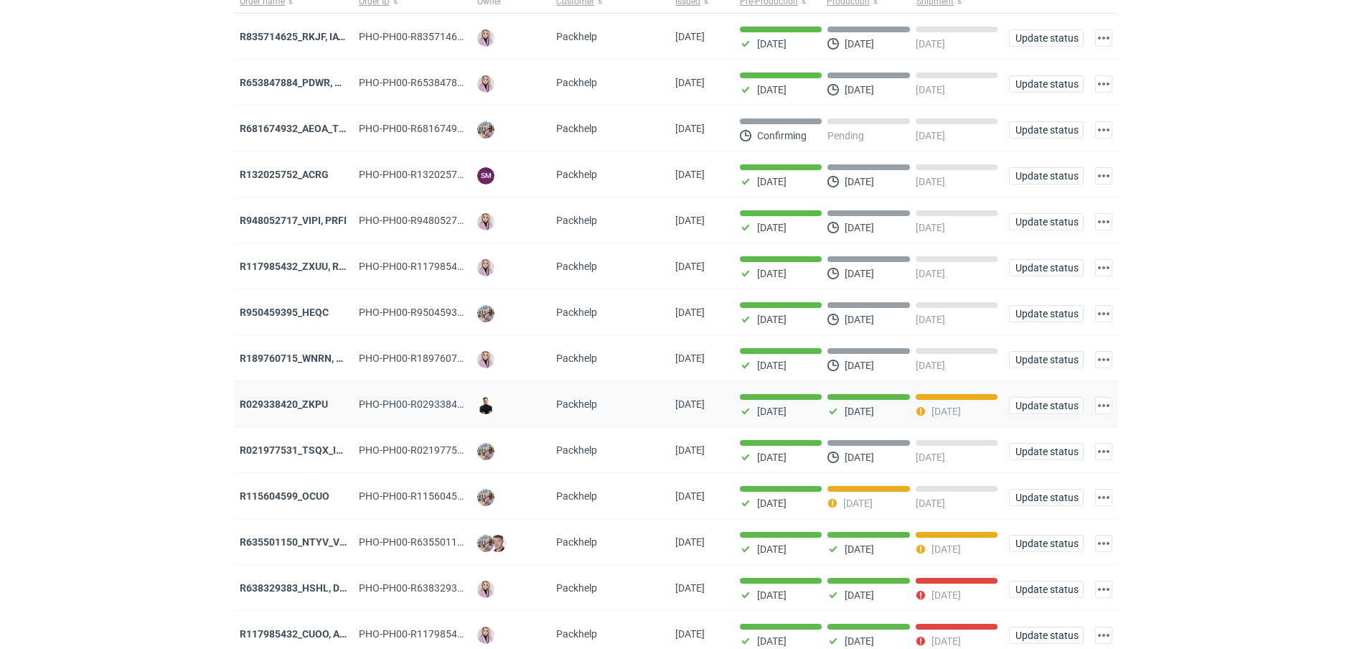
scroll to position [179, 0]
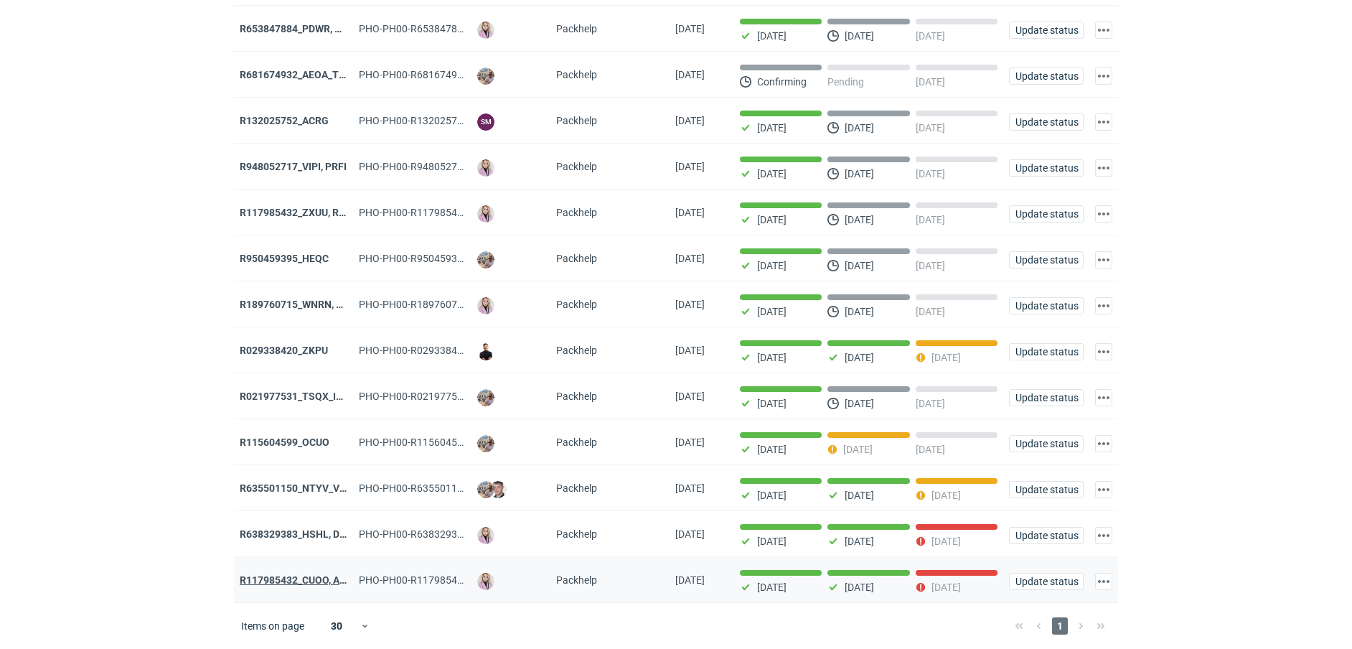
click at [281, 581] on strong "R117985432_CUOO, AZGB, OQAV" at bounding box center [315, 579] width 151 height 11
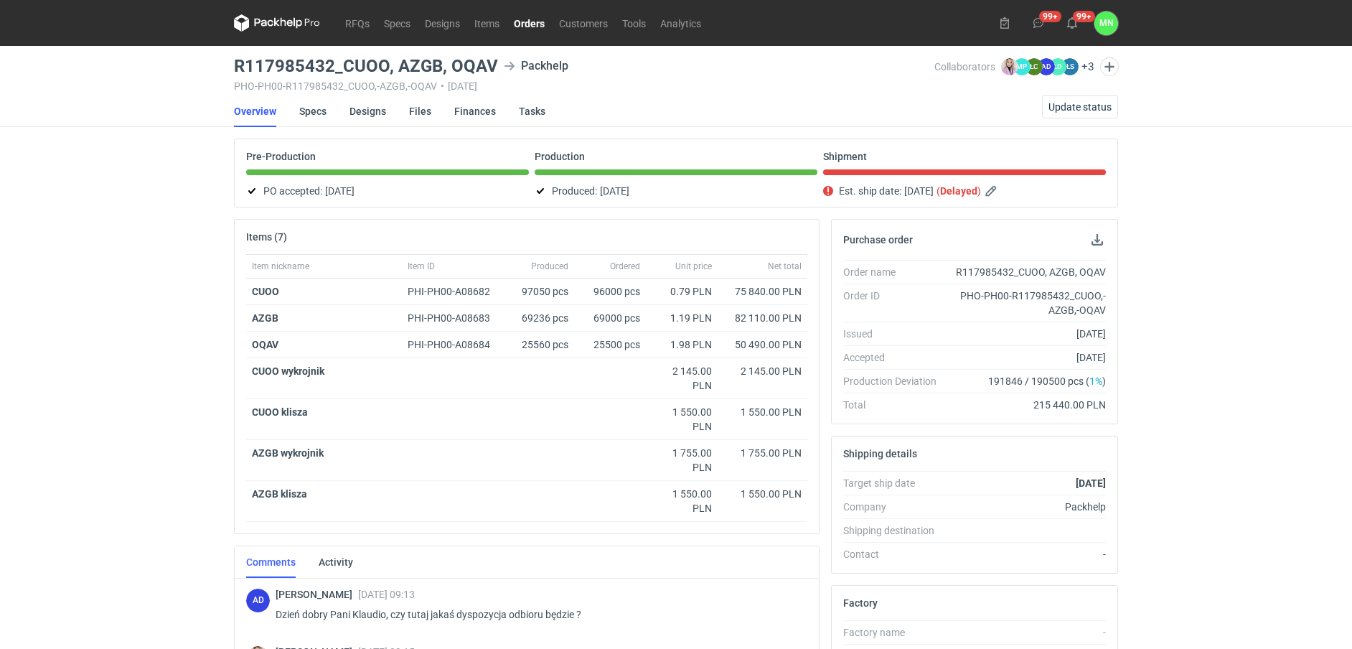
click at [528, 14] on link "Orders" at bounding box center [529, 22] width 45 height 17
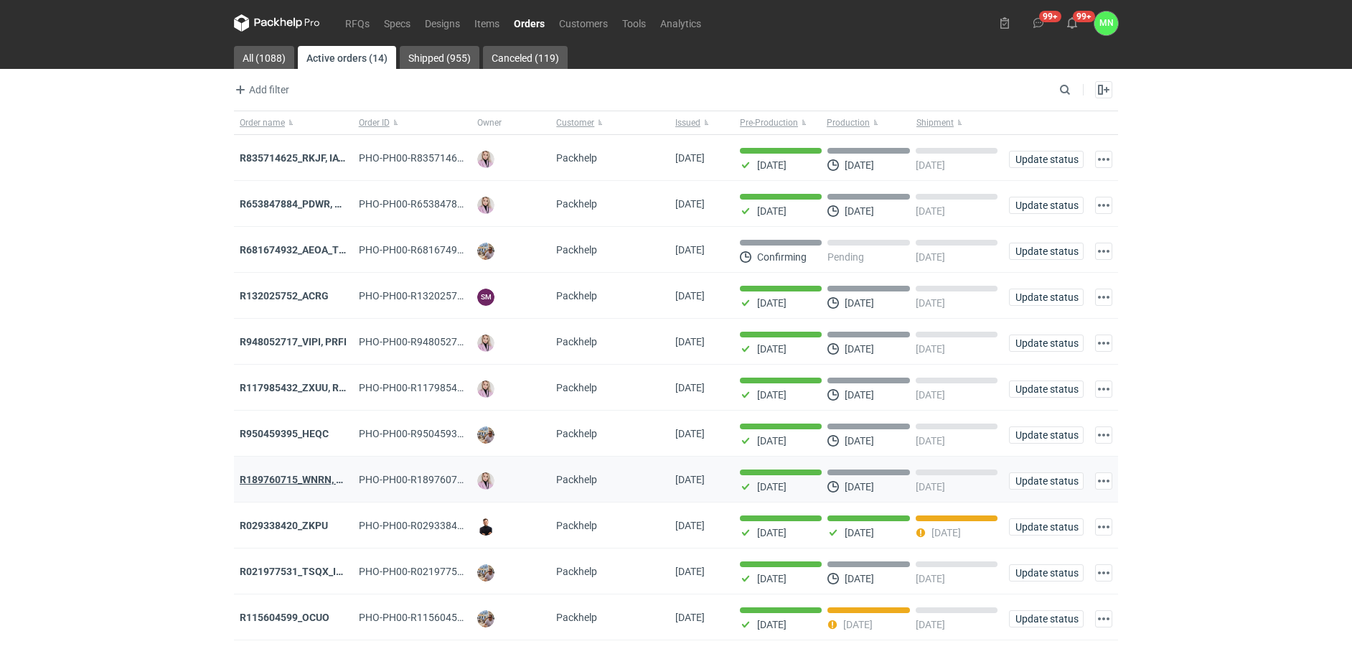
click at [279, 479] on strong "R189760715_WNRN, CWNS" at bounding box center [302, 479] width 125 height 11
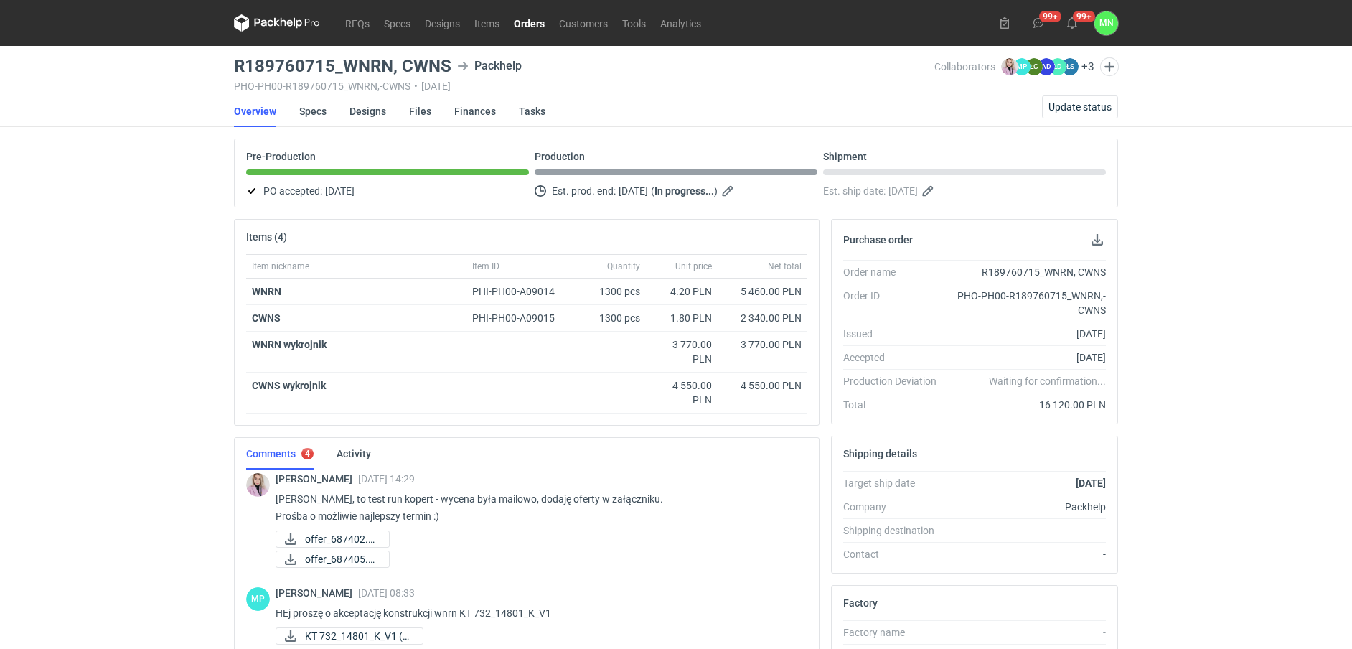
drag, startPoint x: 539, startPoint y: 11, endPoint x: 534, endPoint y: 22, distance: 11.9
click at [537, 11] on nav "RFQs Specs Designs Items Orders Customers Tools Analytics" at bounding box center [471, 23] width 474 height 46
click at [533, 22] on link "Orders" at bounding box center [529, 22] width 45 height 17
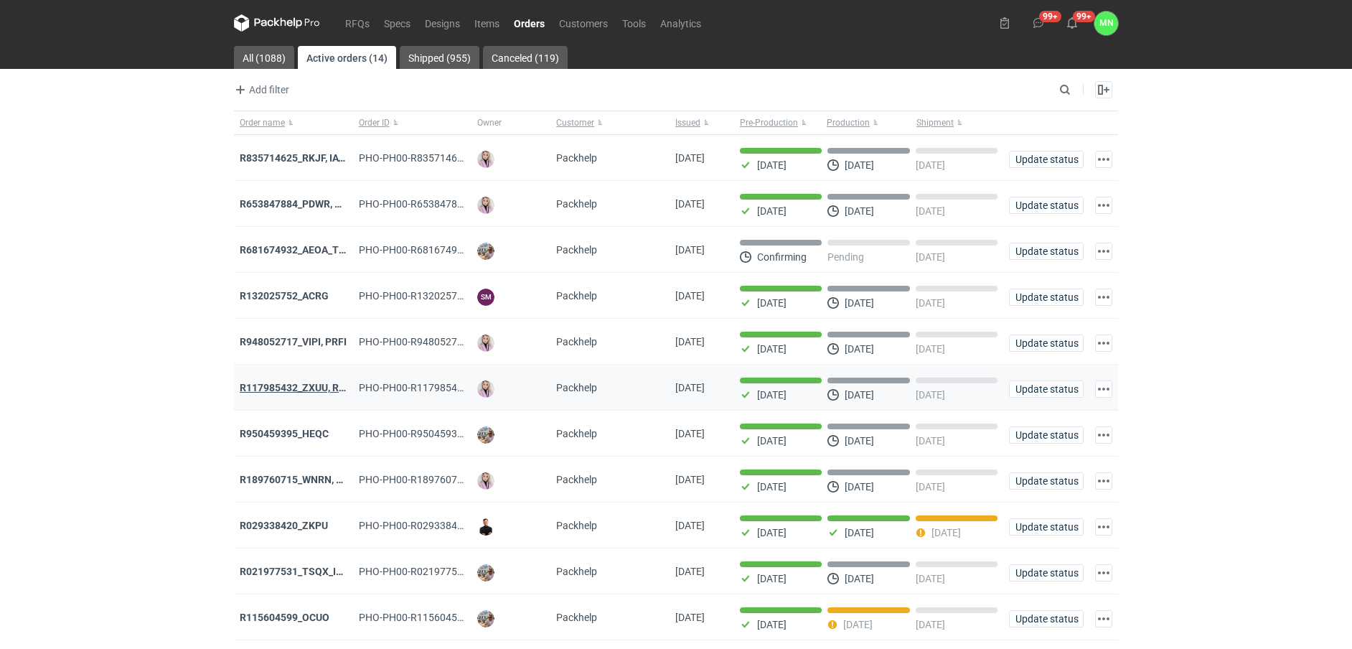
click at [311, 388] on strong "R117985432_ZXUU, RNMV, VLQR" at bounding box center [315, 387] width 151 height 11
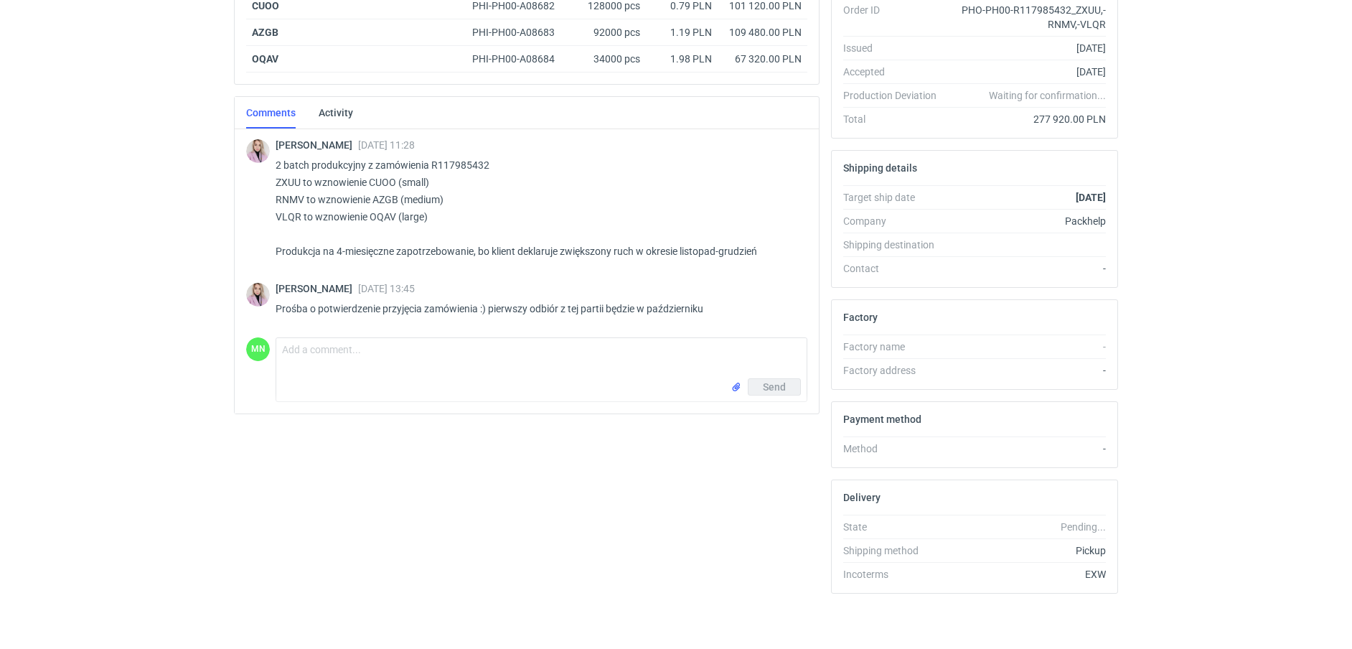
scroll to position [288, 0]
